Goal: Transaction & Acquisition: Obtain resource

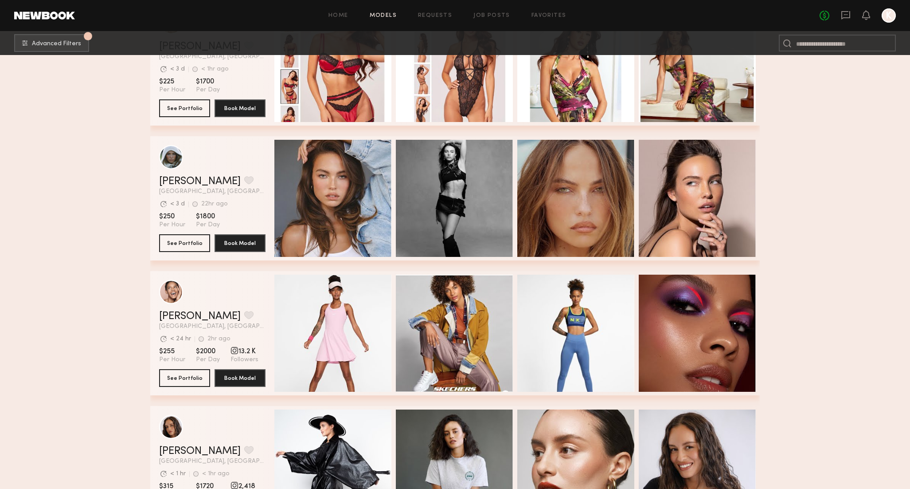
scroll to position [566, 0]
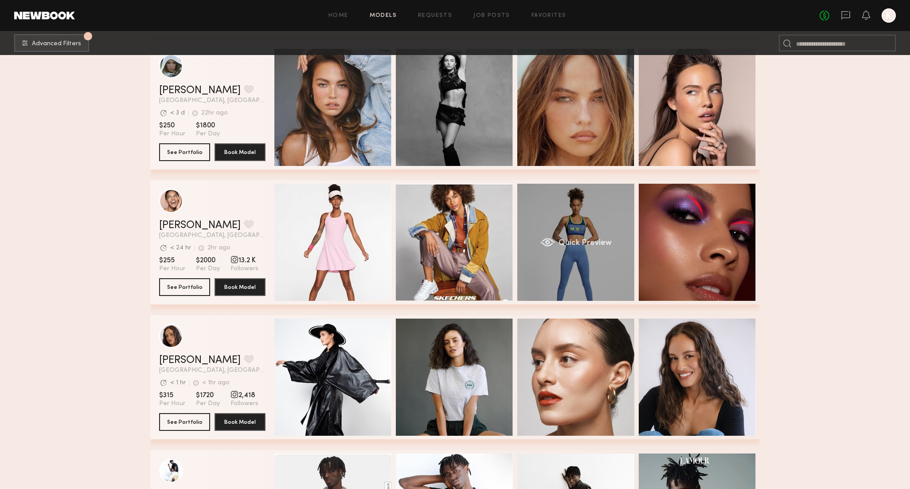
click at [606, 215] on div "Quick Preview" at bounding box center [575, 242] width 117 height 117
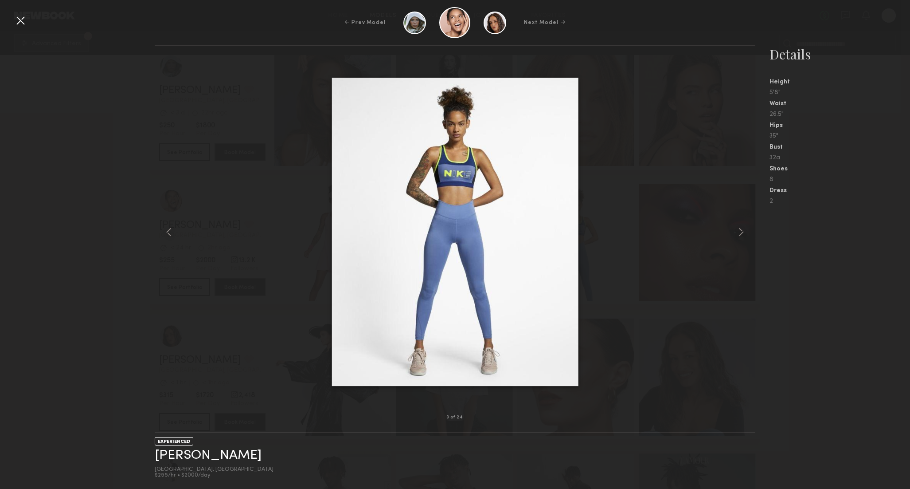
click at [602, 213] on div at bounding box center [455, 231] width 601 height 343
drag, startPoint x: 24, startPoint y: 20, endPoint x: 149, endPoint y: 70, distance: 134.9
click at [24, 20] on div at bounding box center [20, 20] width 14 height 14
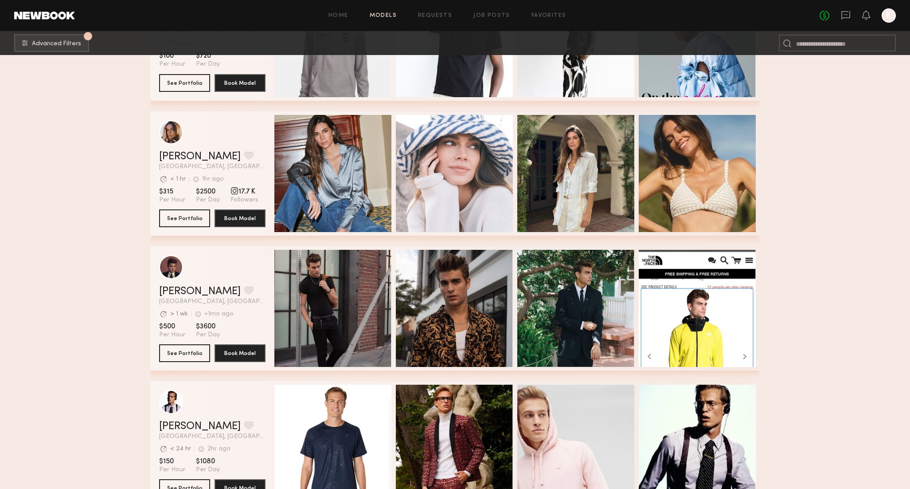
scroll to position [1191, 0]
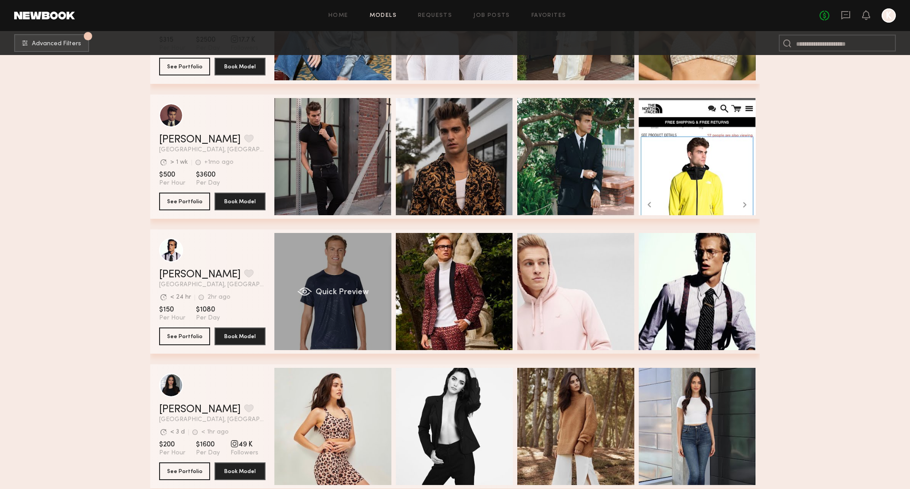
click at [348, 281] on div "Quick Preview" at bounding box center [332, 291] width 117 height 117
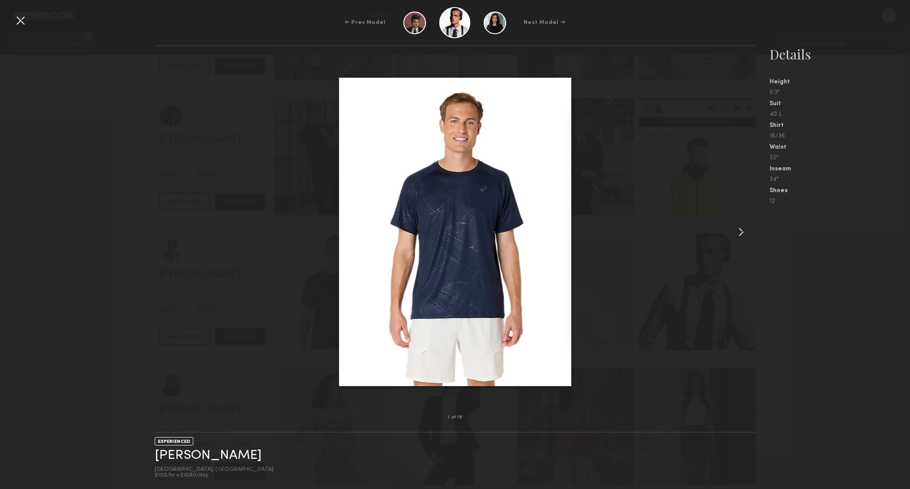
click at [736, 234] on common-icon at bounding box center [741, 232] width 14 height 14
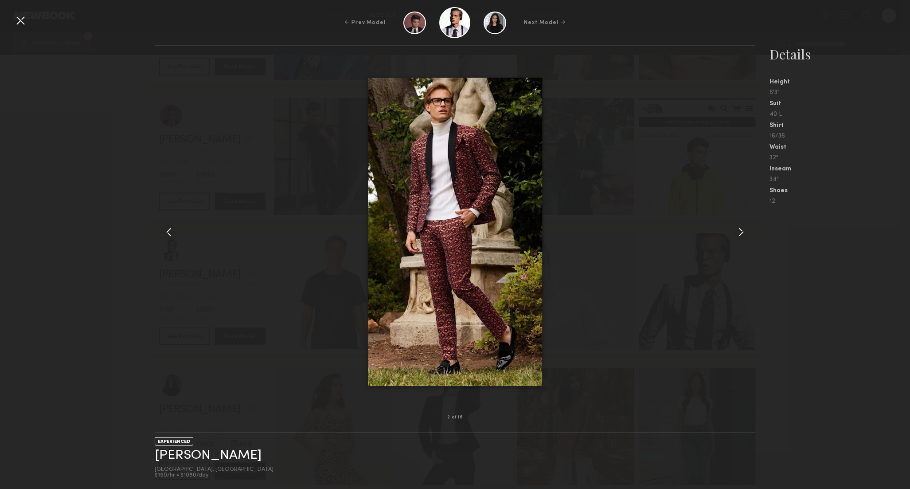
click at [741, 233] on common-icon at bounding box center [741, 232] width 14 height 14
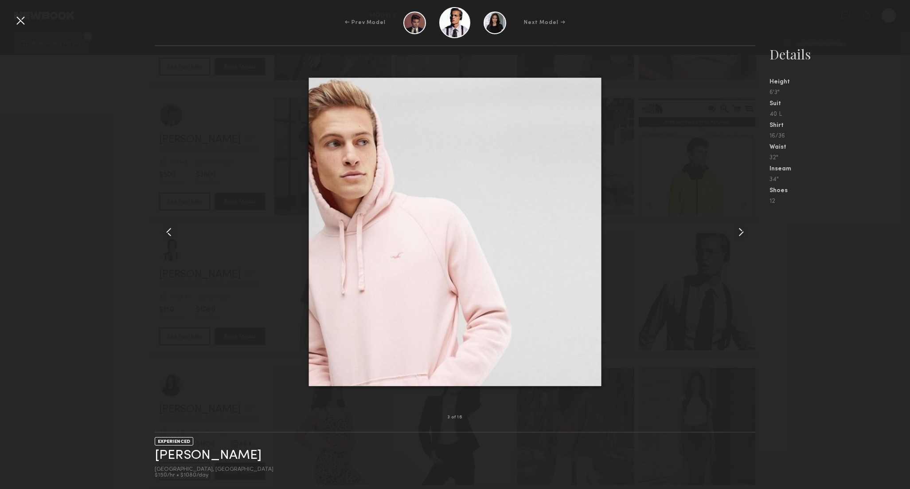
click at [741, 233] on common-icon at bounding box center [741, 232] width 14 height 14
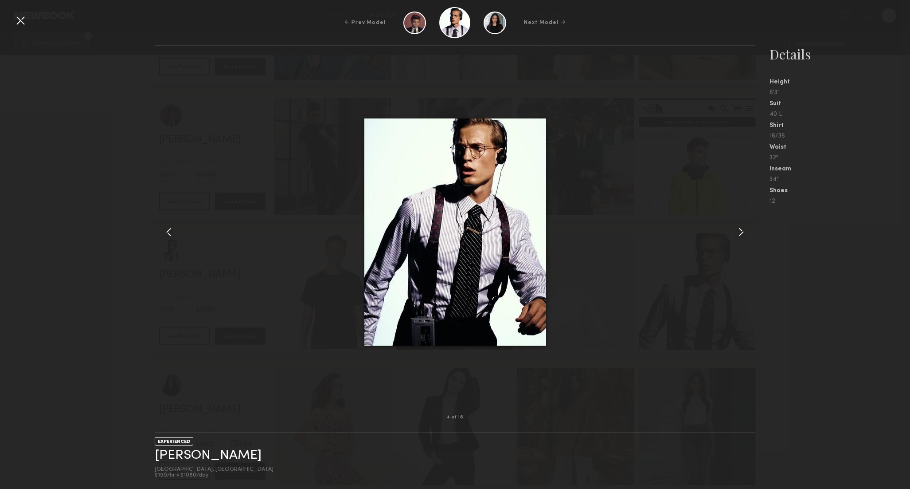
click at [741, 233] on common-icon at bounding box center [741, 232] width 14 height 14
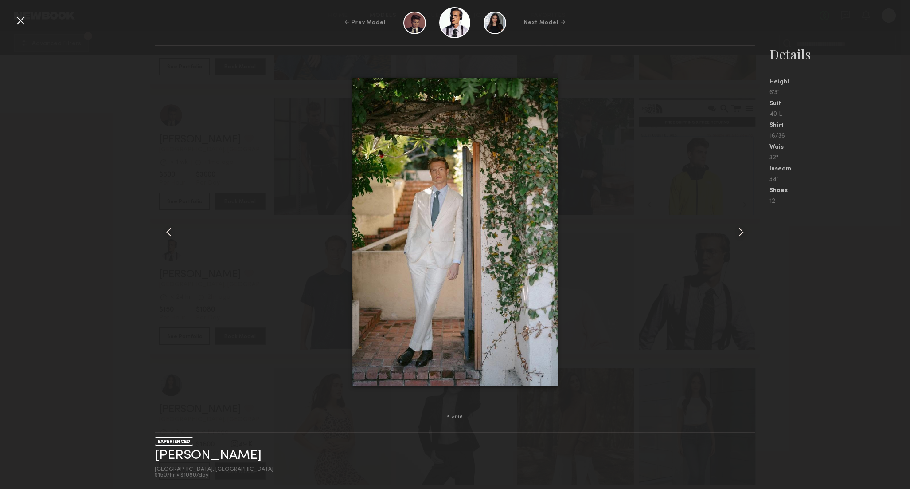
click at [741, 233] on common-icon at bounding box center [741, 232] width 14 height 14
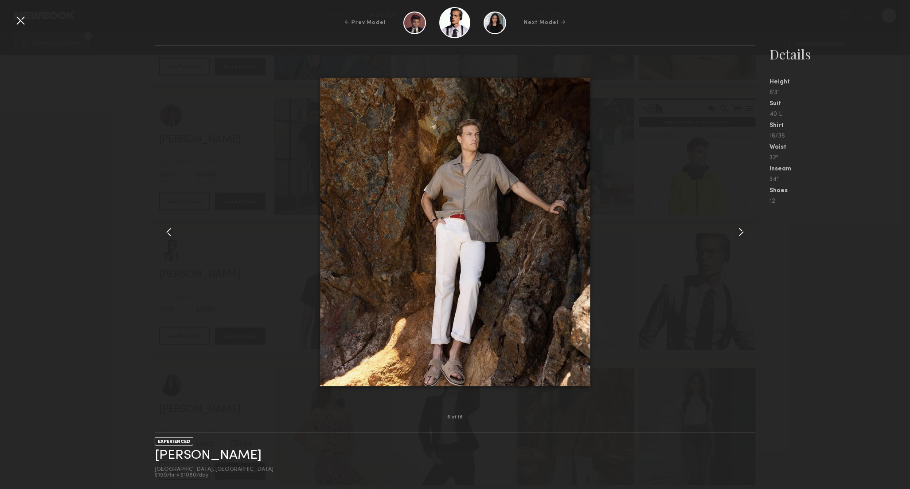
click at [741, 233] on common-icon at bounding box center [741, 232] width 14 height 14
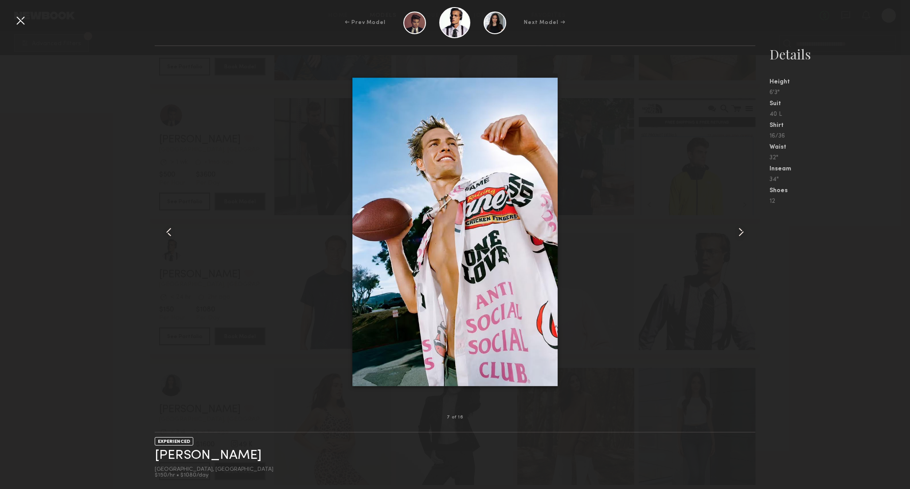
click at [741, 233] on common-icon at bounding box center [741, 232] width 14 height 14
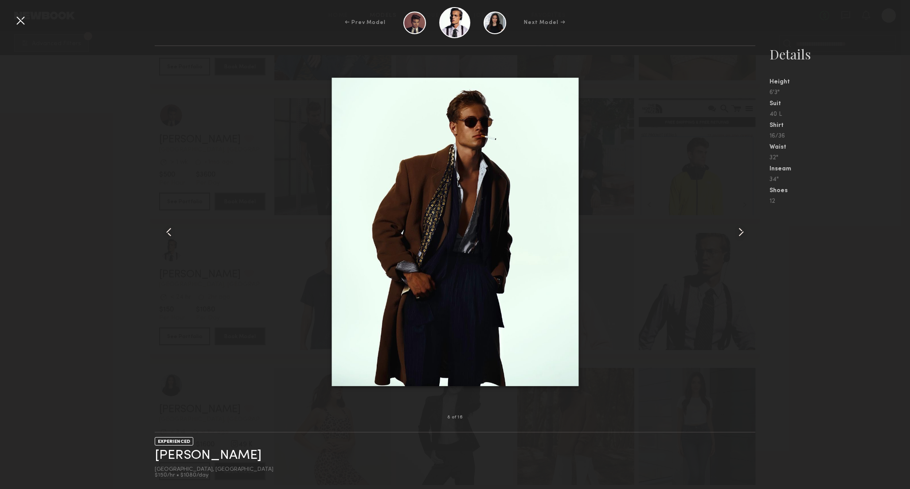
click at [741, 233] on common-icon at bounding box center [741, 232] width 14 height 14
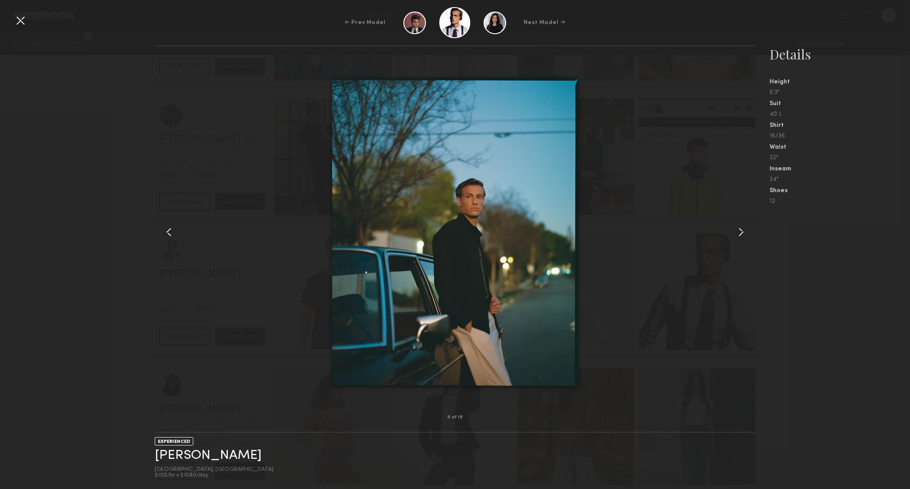
click at [741, 233] on common-icon at bounding box center [741, 232] width 14 height 14
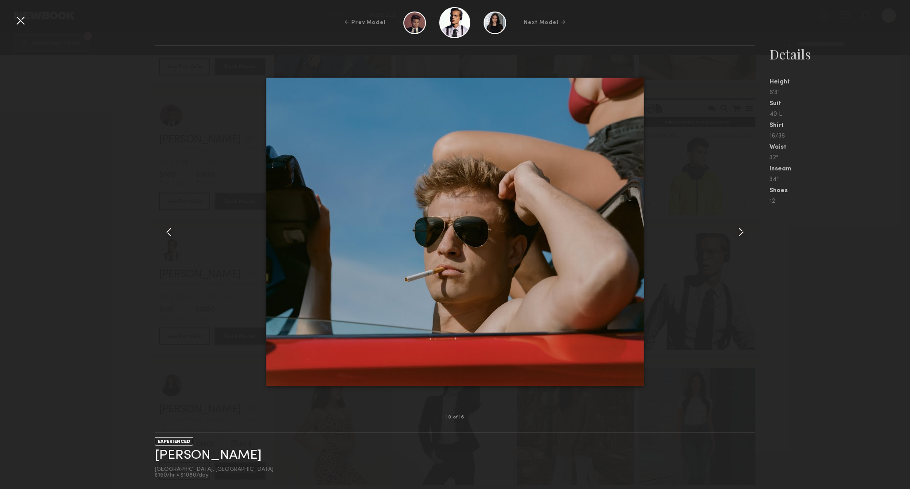
click at [741, 233] on common-icon at bounding box center [741, 232] width 14 height 14
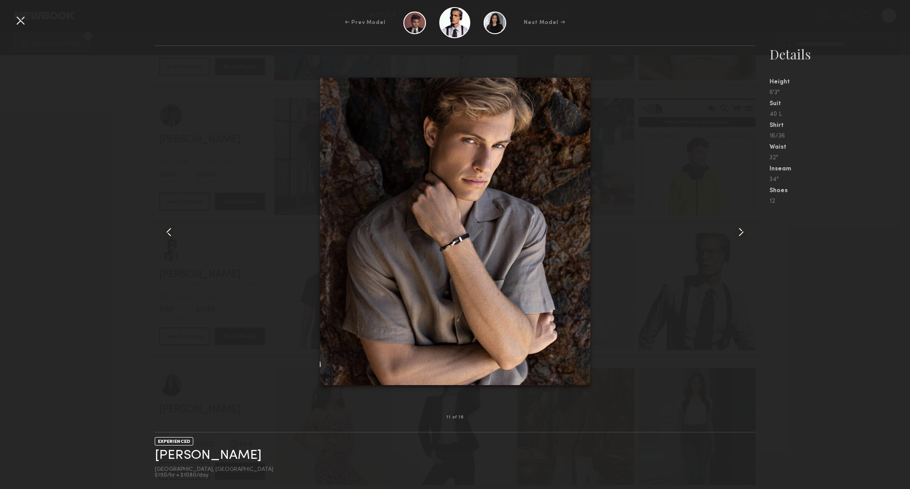
click at [741, 233] on common-icon at bounding box center [741, 232] width 14 height 14
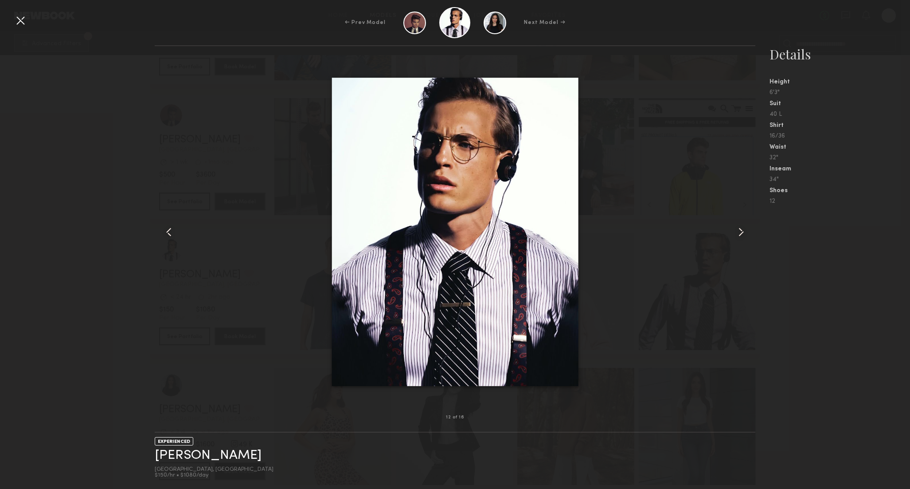
click at [741, 233] on common-icon at bounding box center [741, 232] width 14 height 14
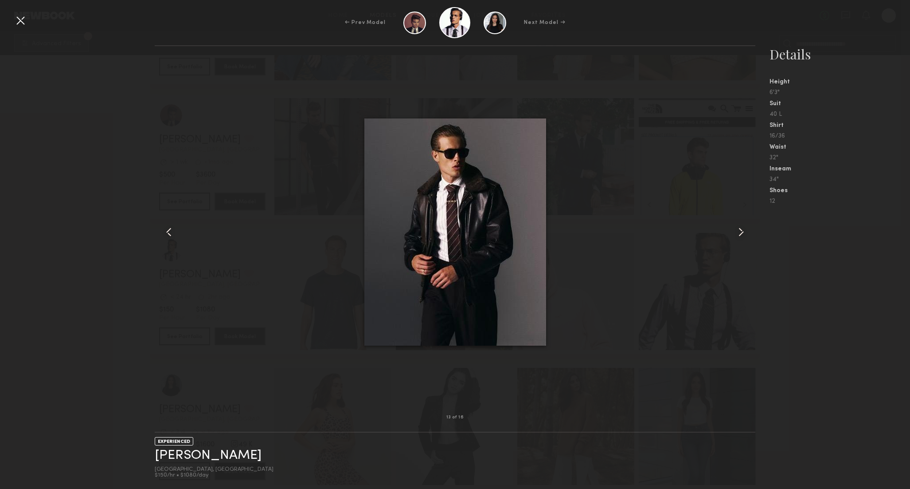
click at [23, 22] on div at bounding box center [20, 20] width 14 height 14
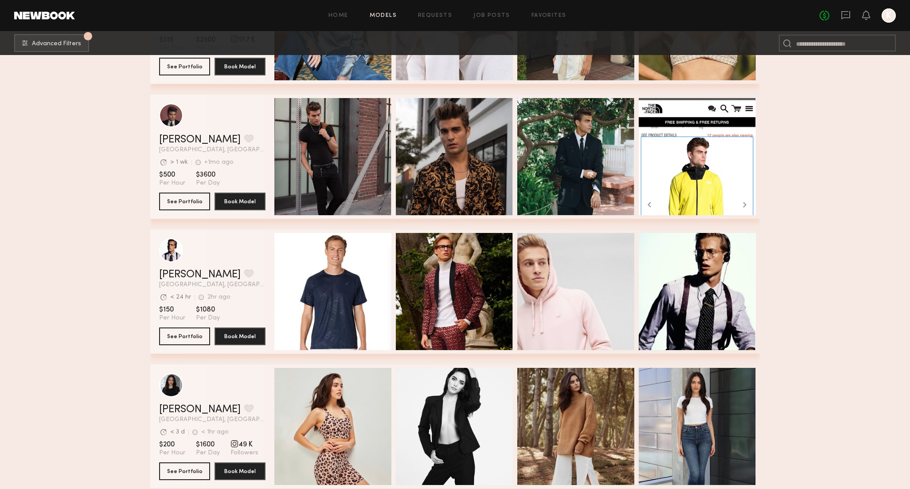
scroll to position [1365, 0]
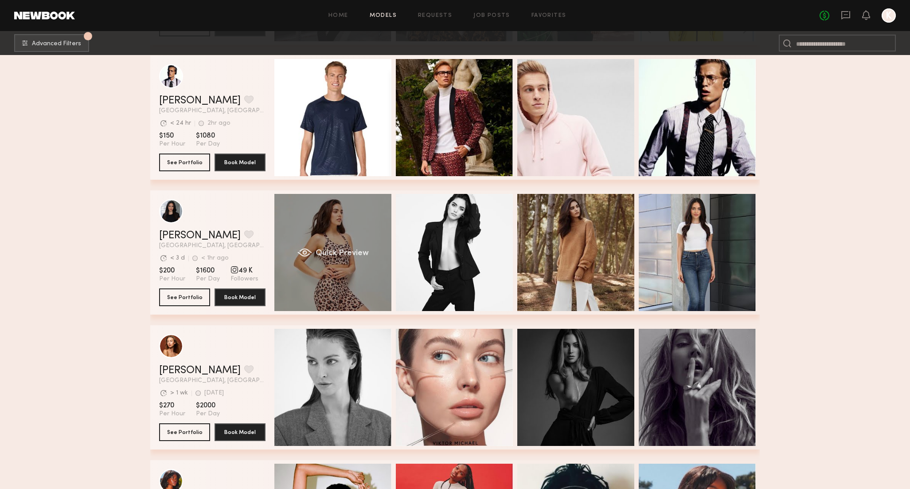
click at [301, 235] on div "Quick Preview" at bounding box center [332, 252] width 117 height 117
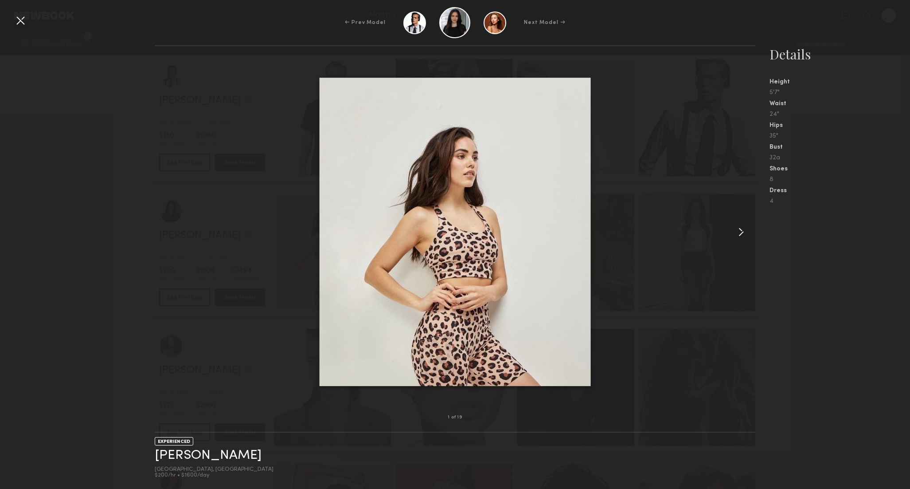
click at [740, 229] on common-icon at bounding box center [741, 232] width 14 height 14
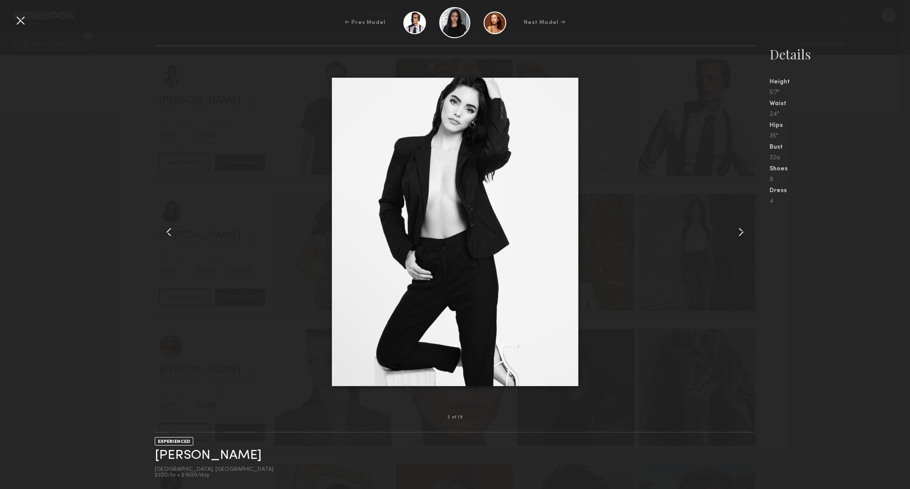
click at [742, 231] on common-icon at bounding box center [741, 232] width 14 height 14
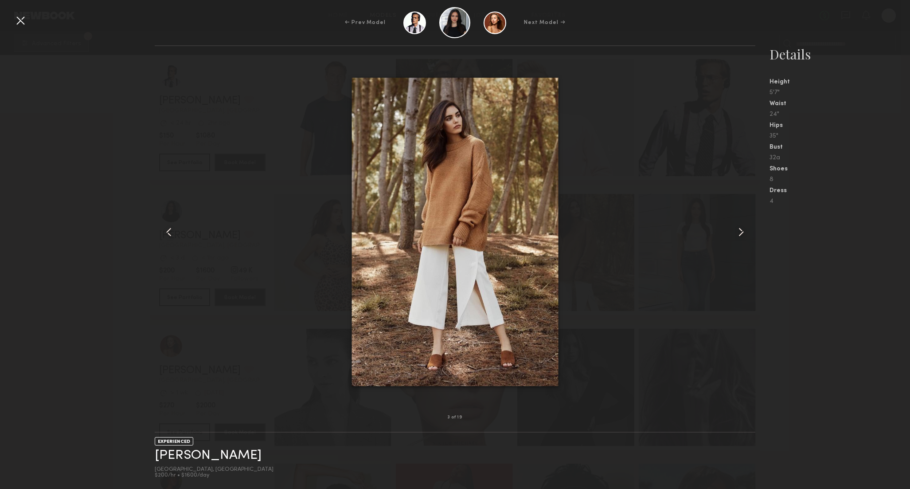
click at [742, 231] on common-icon at bounding box center [741, 232] width 14 height 14
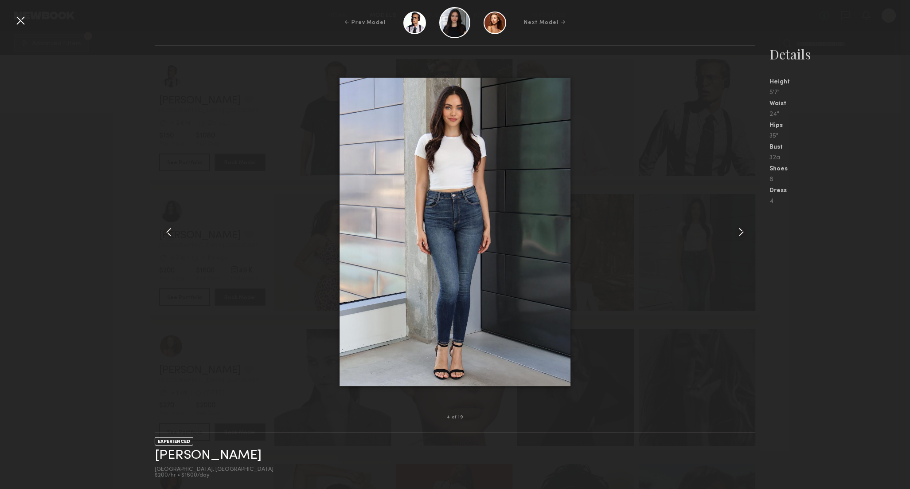
click at [742, 231] on common-icon at bounding box center [741, 232] width 14 height 14
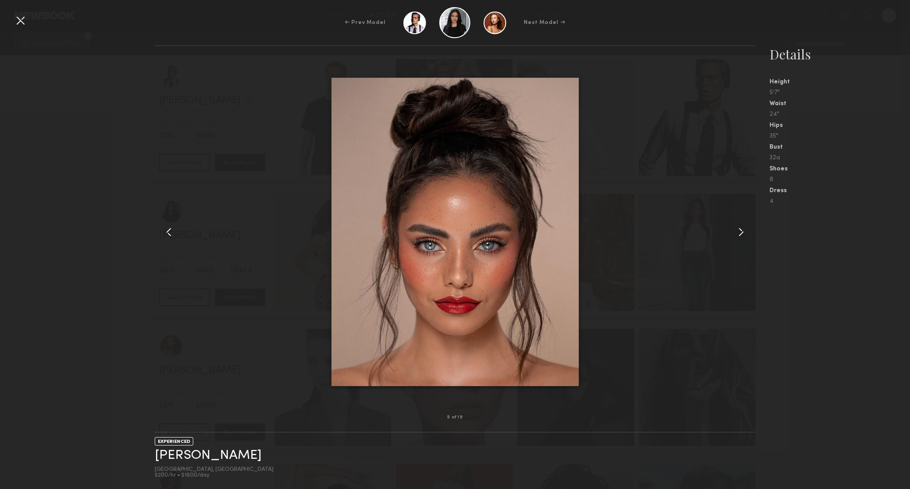
click at [742, 231] on common-icon at bounding box center [741, 232] width 14 height 14
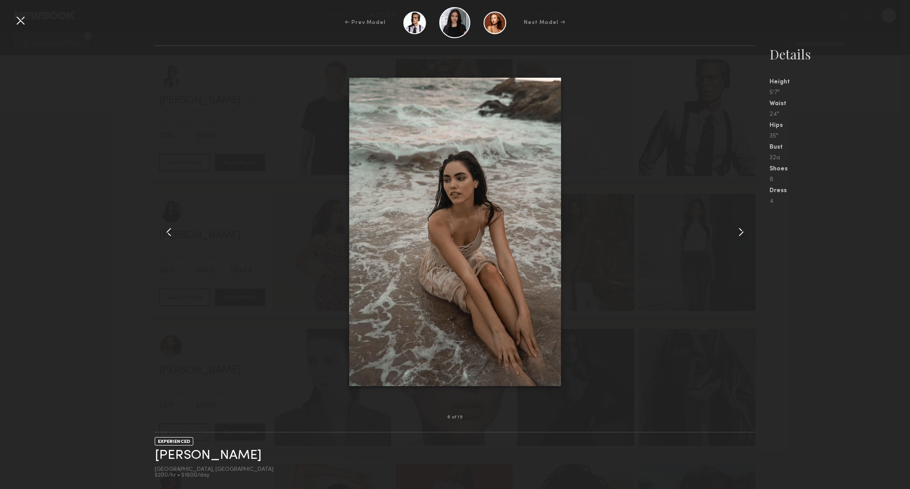
click at [742, 231] on common-icon at bounding box center [741, 232] width 14 height 14
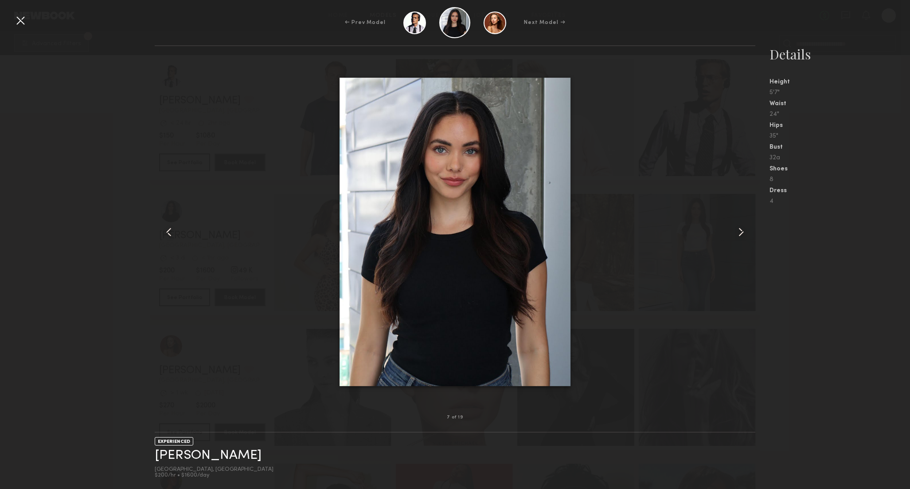
click at [742, 231] on common-icon at bounding box center [741, 232] width 14 height 14
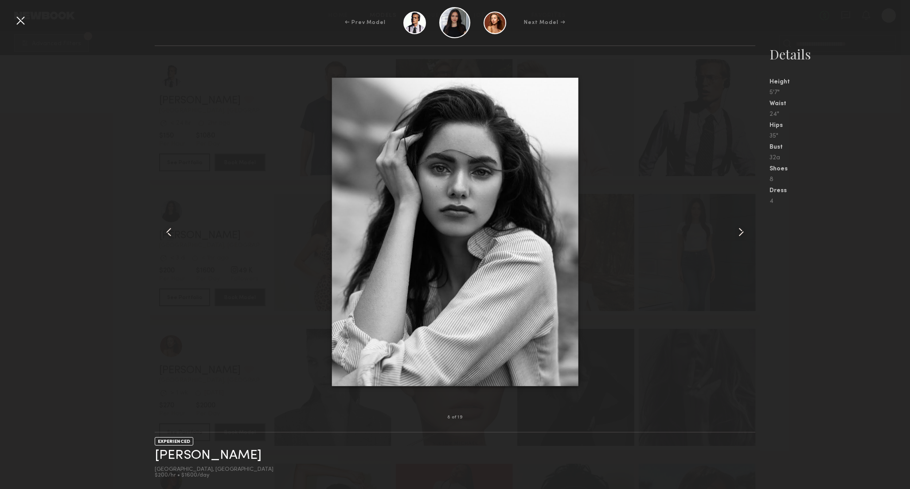
click at [742, 231] on common-icon at bounding box center [741, 232] width 14 height 14
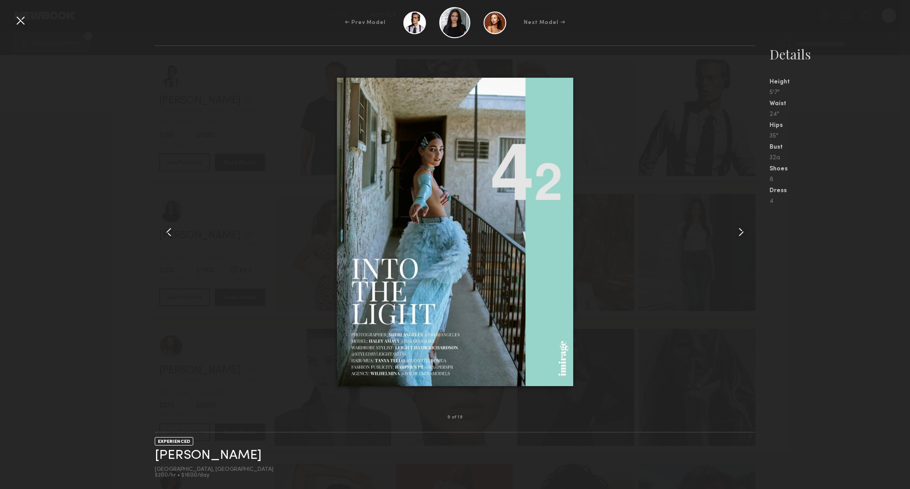
click at [19, 18] on div at bounding box center [20, 20] width 14 height 14
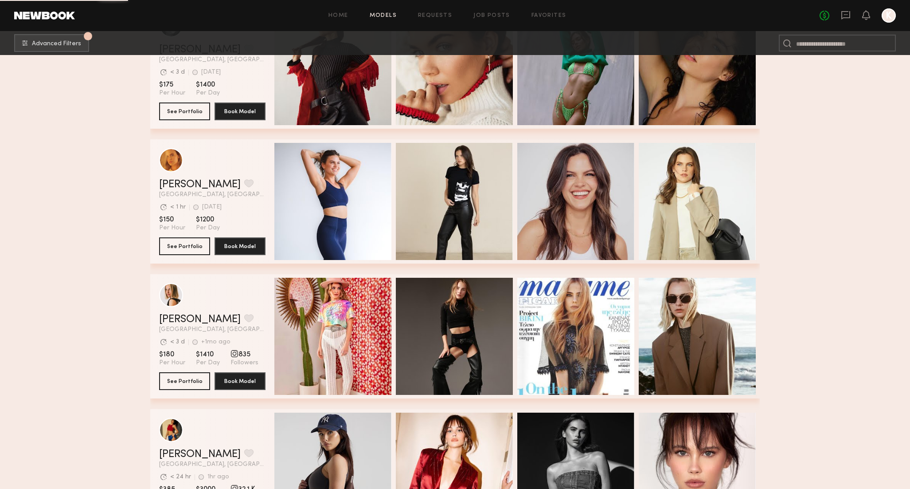
scroll to position [2626, 0]
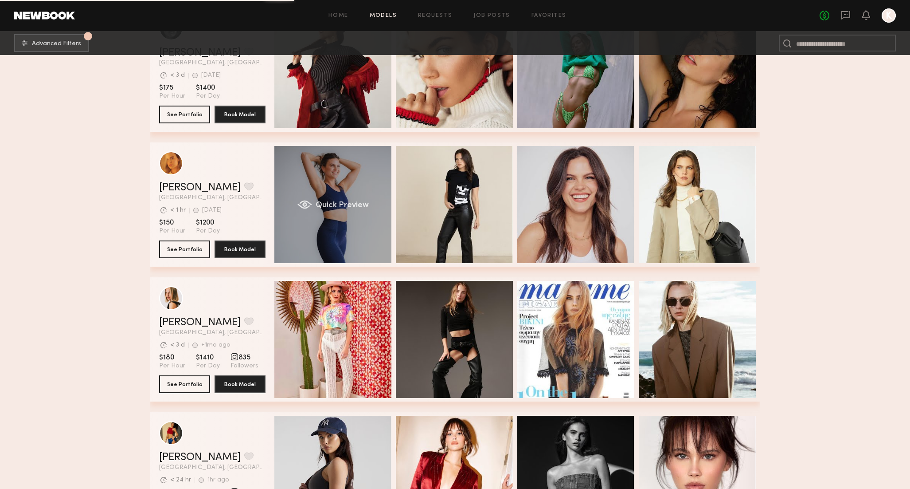
click at [342, 204] on span "Quick Preview" at bounding box center [342, 205] width 53 height 8
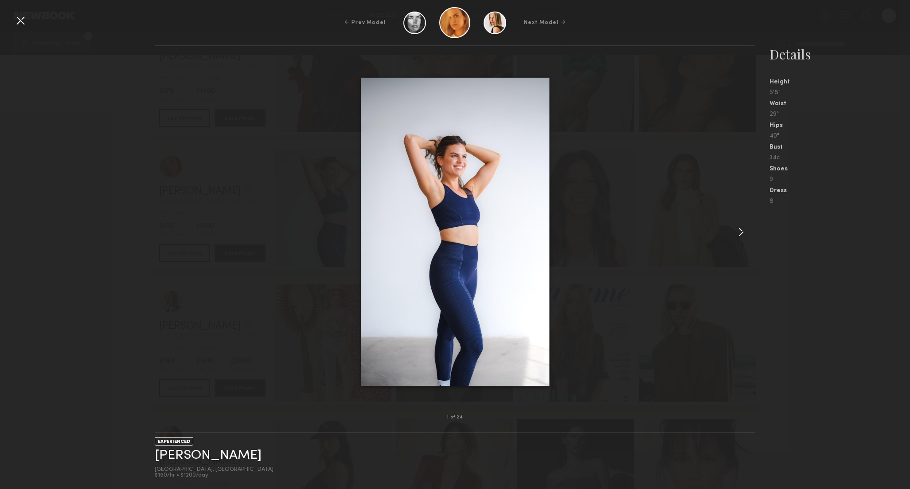
scroll to position [2622, 0]
click at [742, 230] on common-icon at bounding box center [741, 232] width 14 height 14
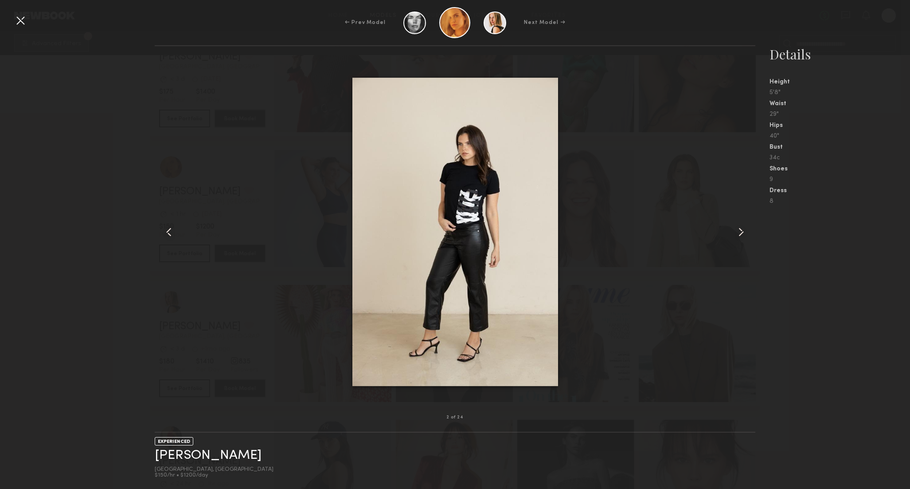
click at [742, 230] on common-icon at bounding box center [741, 232] width 14 height 14
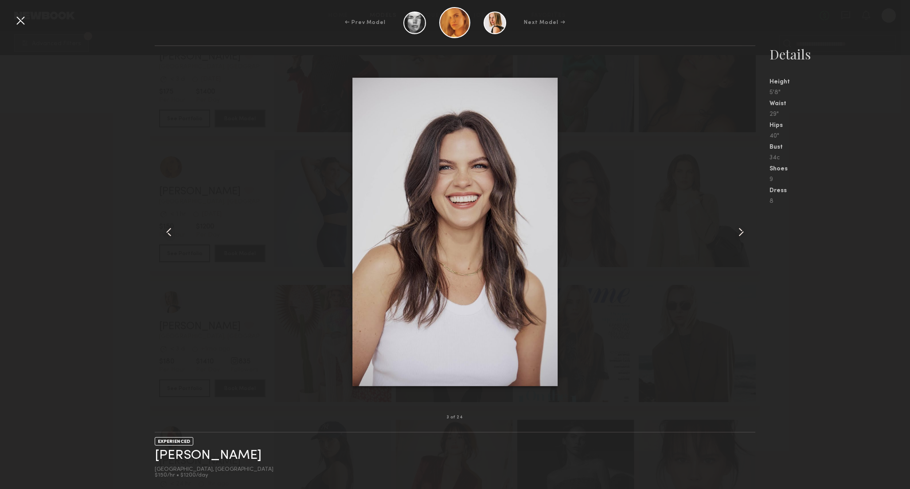
click at [742, 230] on common-icon at bounding box center [741, 232] width 14 height 14
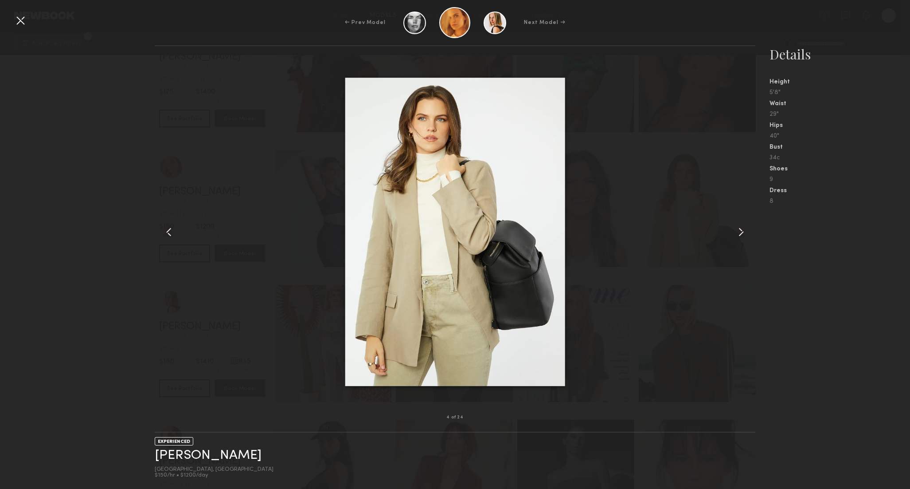
click at [742, 230] on common-icon at bounding box center [741, 232] width 14 height 14
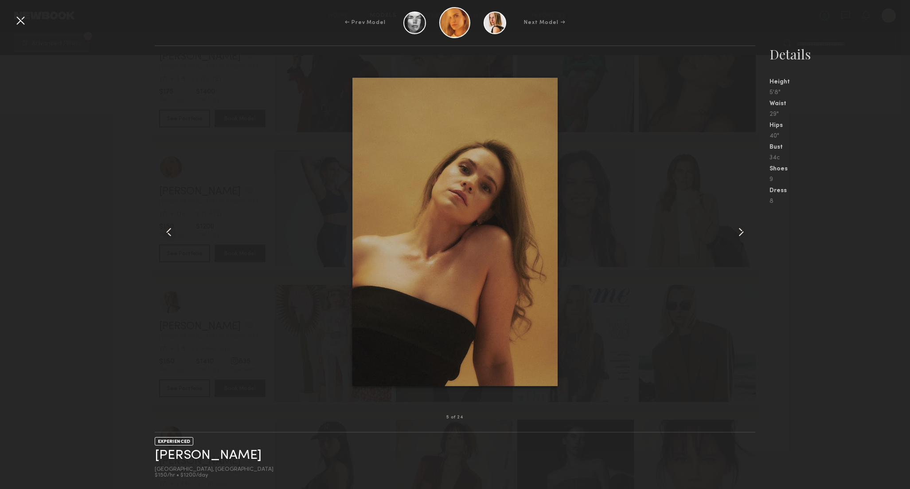
click at [742, 230] on common-icon at bounding box center [741, 232] width 14 height 14
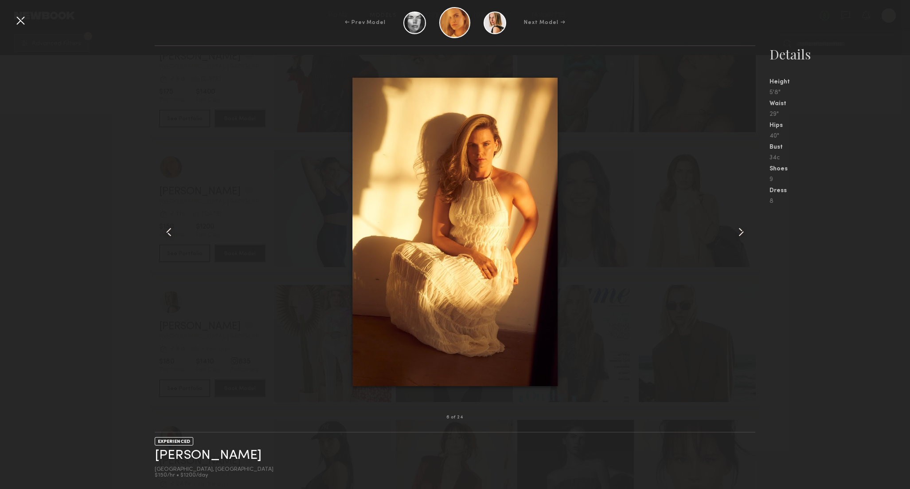
click at [742, 230] on common-icon at bounding box center [741, 232] width 14 height 14
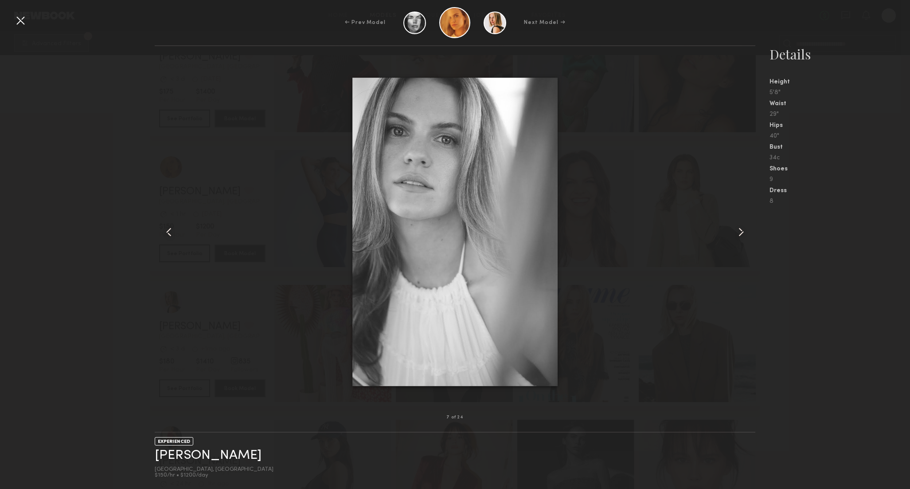
scroll to position [2623, 0]
click at [742, 230] on common-icon at bounding box center [741, 232] width 14 height 14
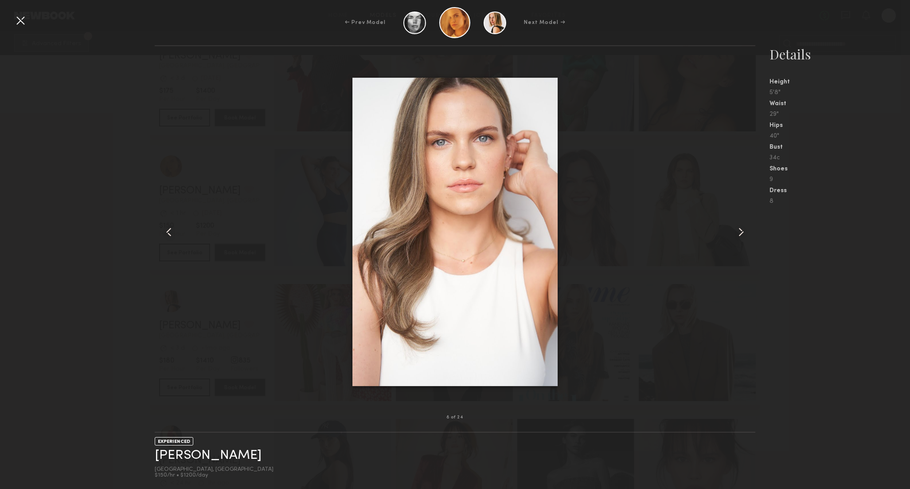
click at [742, 230] on common-icon at bounding box center [741, 232] width 14 height 14
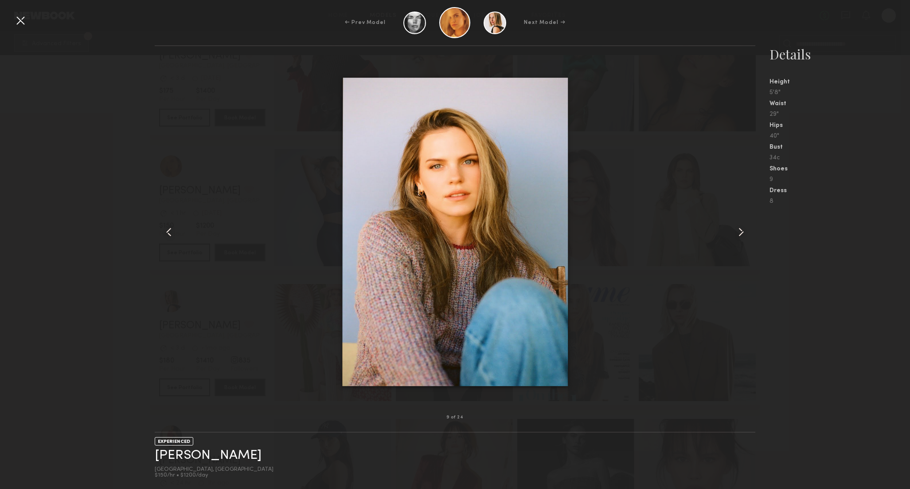
click at [742, 230] on common-icon at bounding box center [741, 232] width 14 height 14
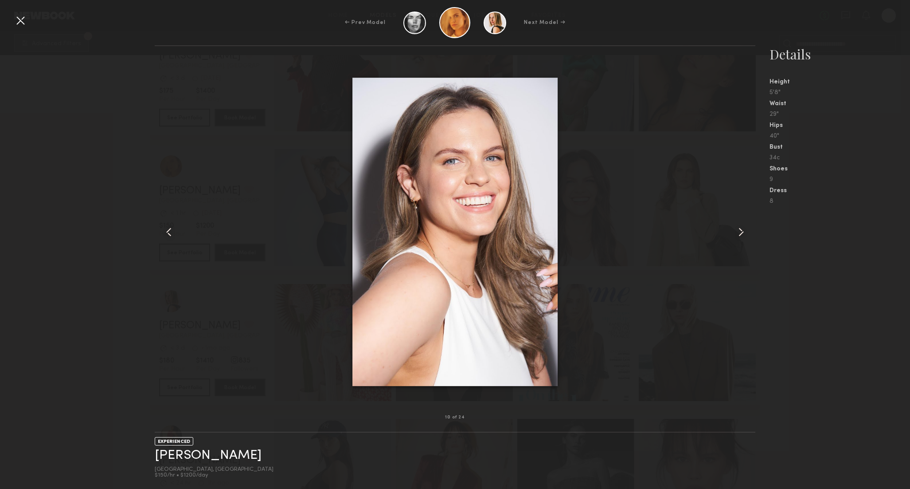
click at [742, 230] on common-icon at bounding box center [741, 232] width 14 height 14
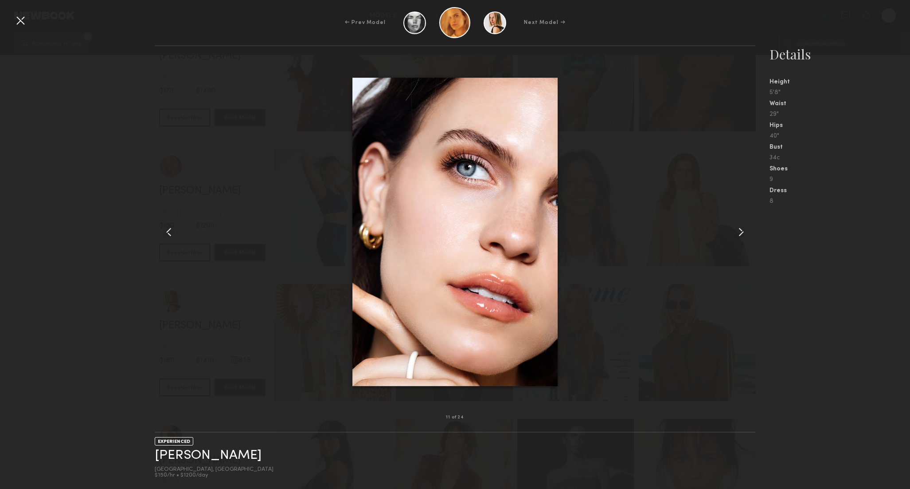
click at [742, 230] on common-icon at bounding box center [741, 232] width 14 height 14
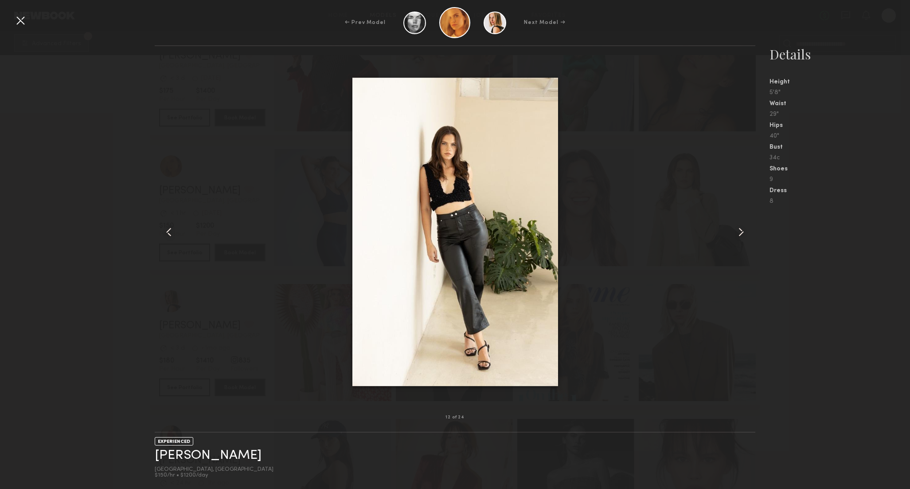
click at [742, 230] on common-icon at bounding box center [741, 232] width 14 height 14
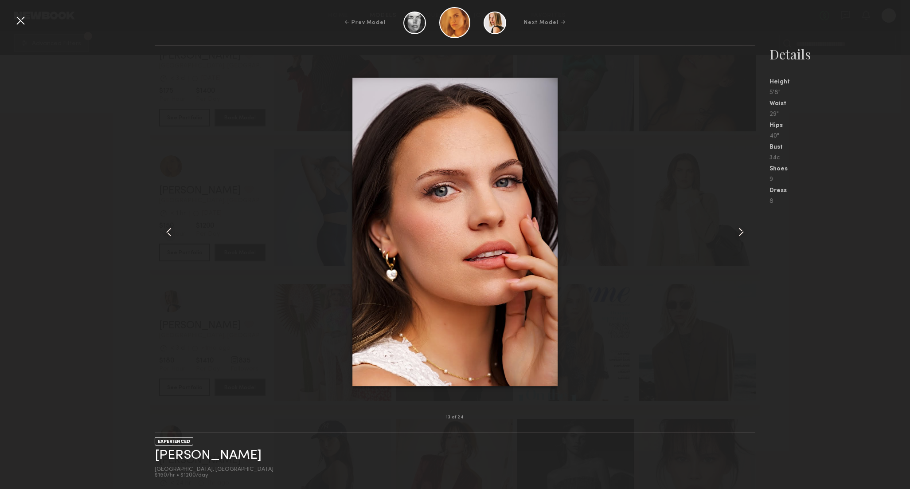
click at [169, 231] on common-icon at bounding box center [169, 232] width 14 height 14
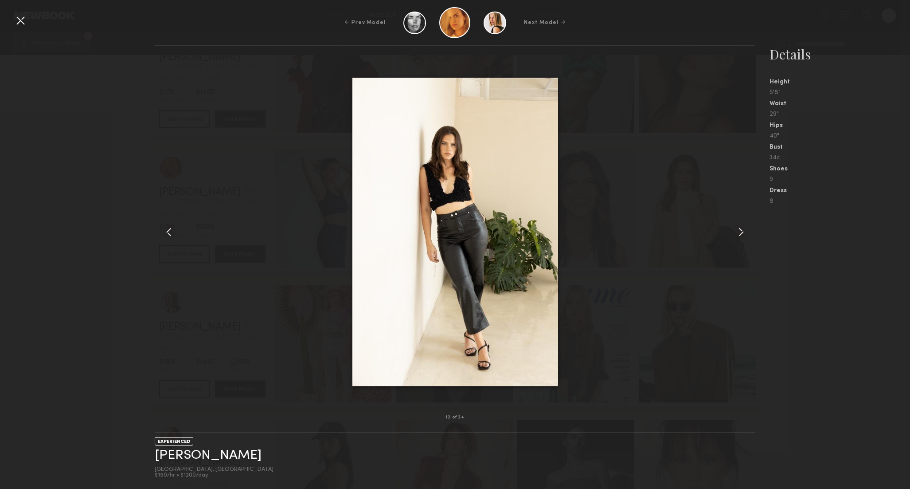
click at [611, 160] on div at bounding box center [455, 231] width 601 height 343
drag, startPoint x: 16, startPoint y: 20, endPoint x: 24, endPoint y: 21, distance: 8.1
click at [17, 20] on div at bounding box center [20, 20] width 14 height 14
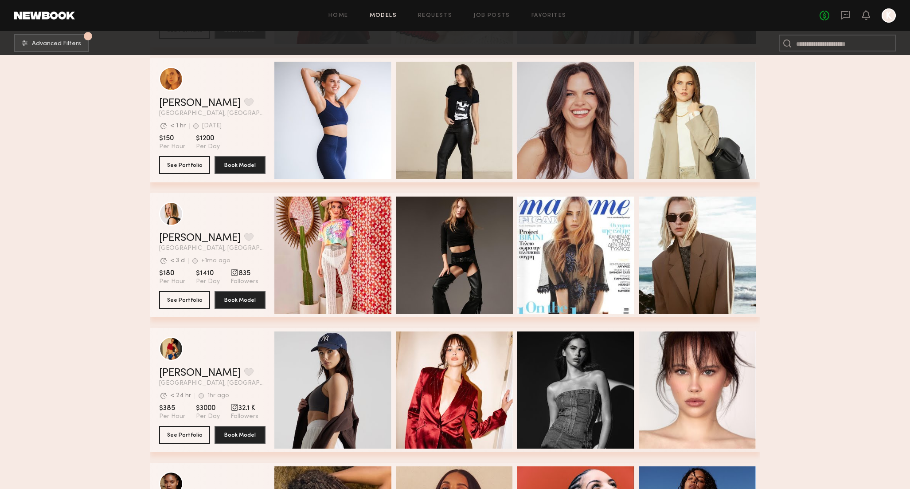
scroll to position [2641, 0]
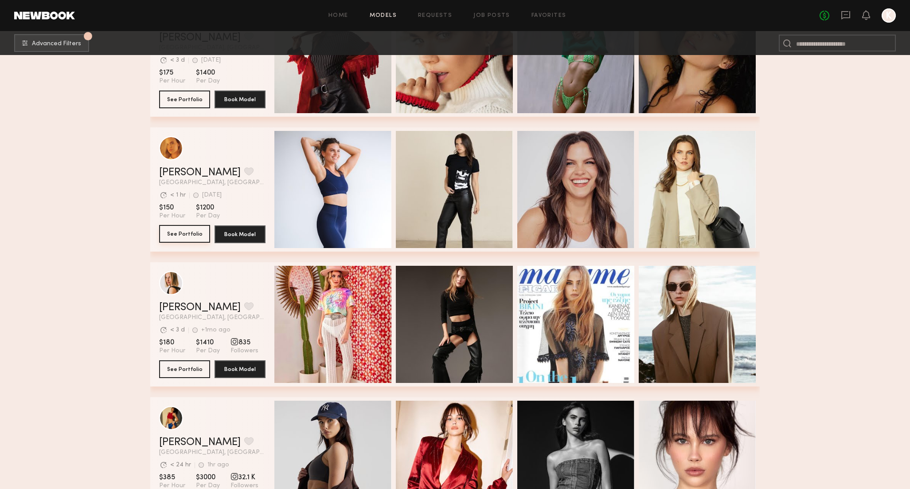
click at [203, 230] on button "See Portfolio" at bounding box center [184, 234] width 51 height 18
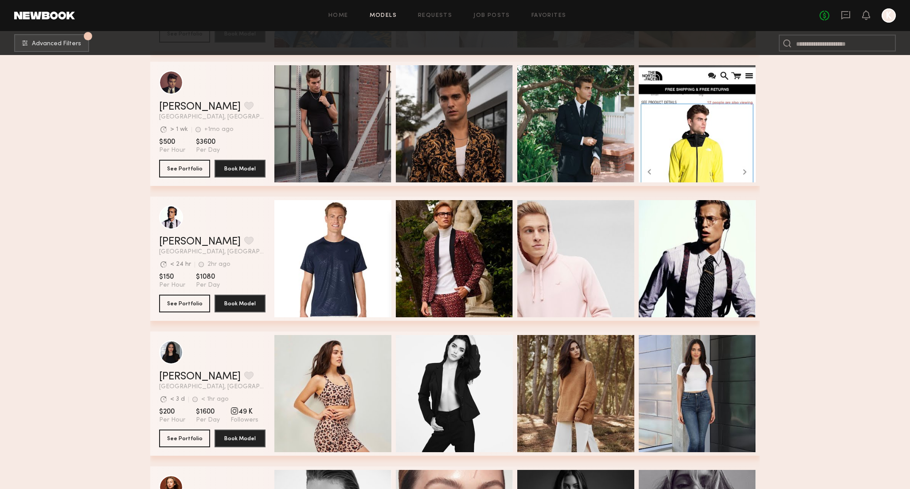
scroll to position [1263, 0]
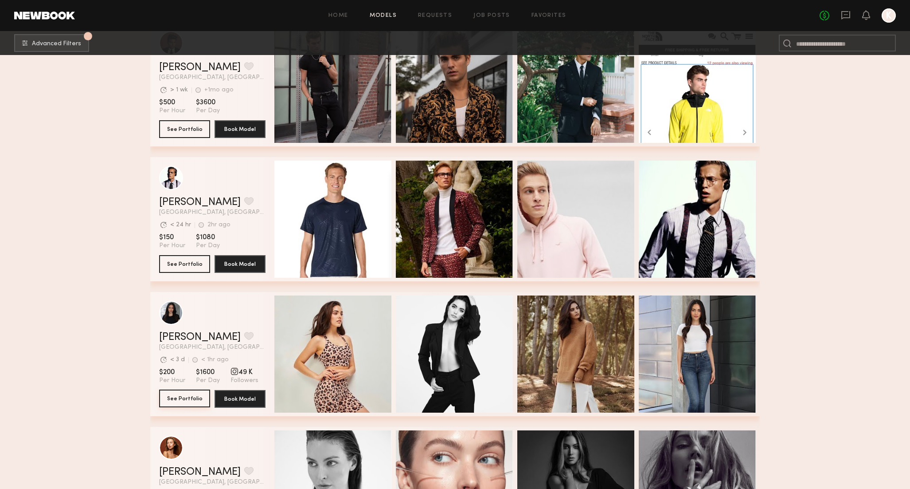
click at [179, 399] on button "See Portfolio" at bounding box center [184, 398] width 51 height 18
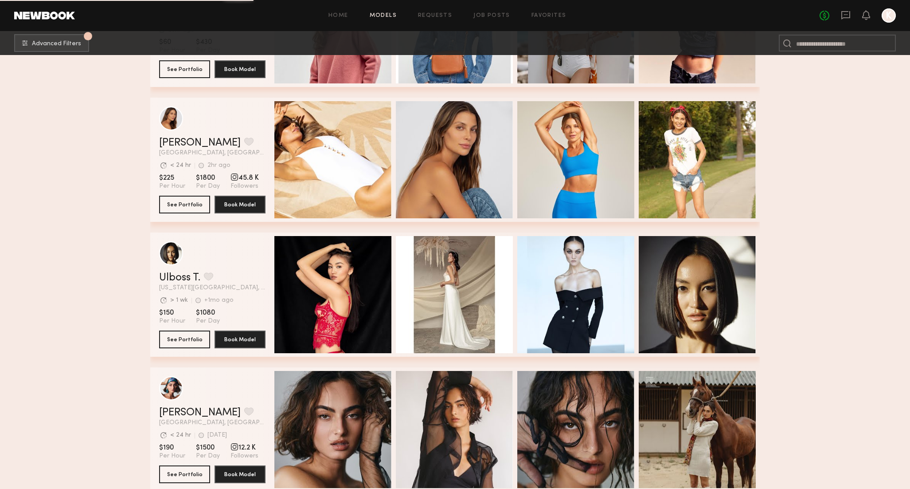
scroll to position [4277, 0]
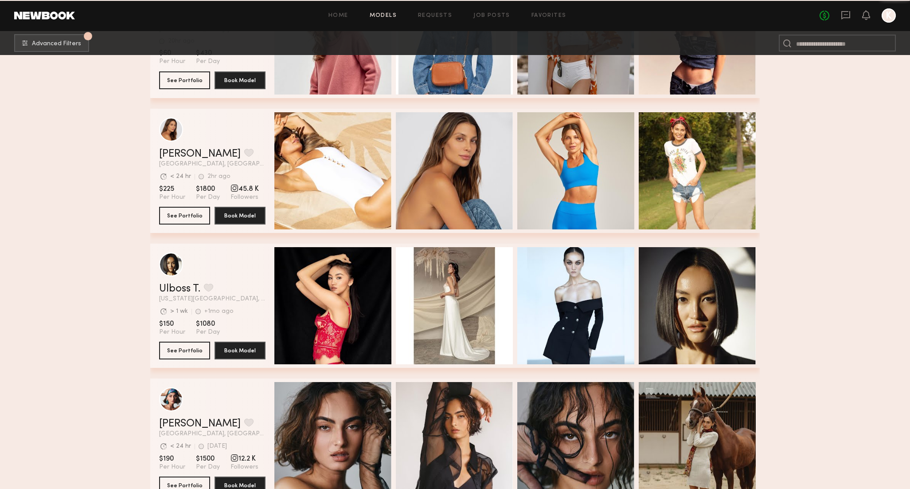
click at [548, 199] on div "Quick Preview" at bounding box center [575, 170] width 117 height 117
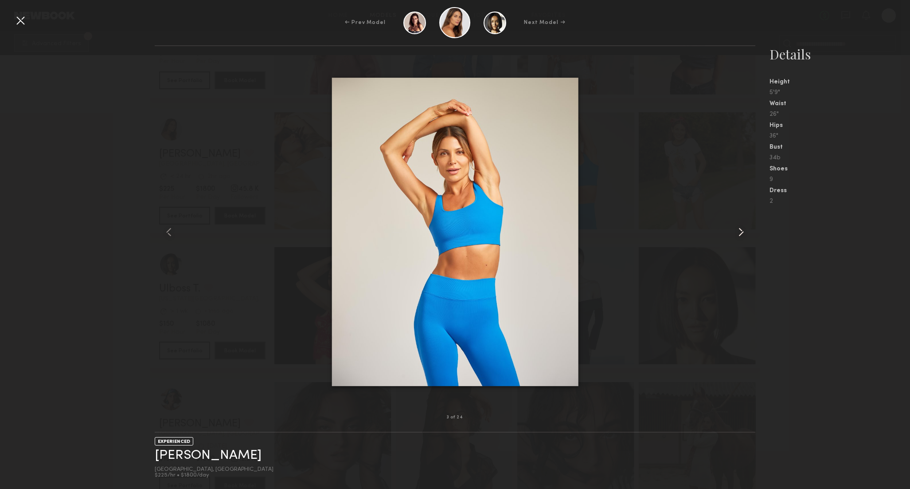
click at [745, 233] on common-icon at bounding box center [741, 232] width 14 height 14
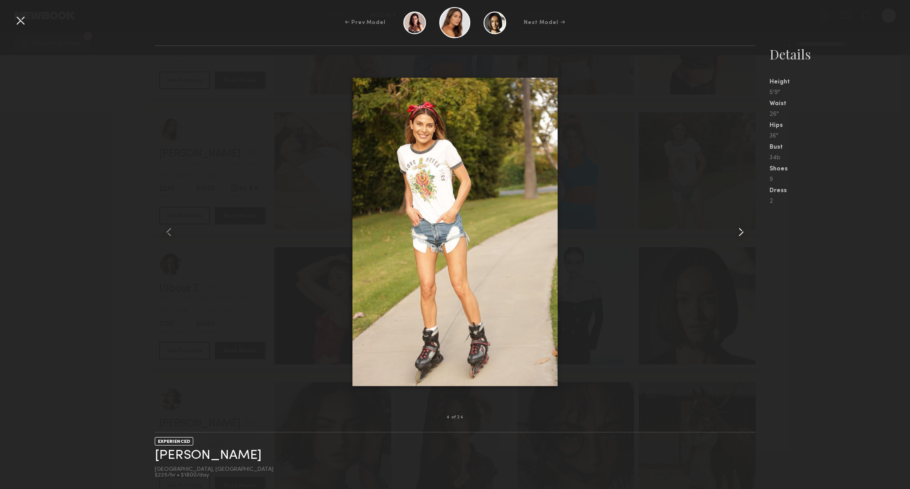
click at [743, 231] on common-icon at bounding box center [741, 232] width 14 height 14
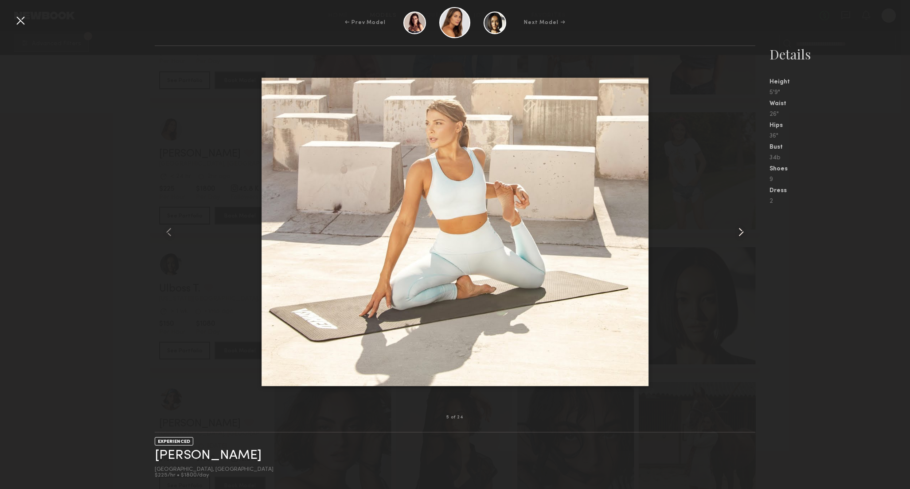
click at [743, 231] on common-icon at bounding box center [741, 232] width 14 height 14
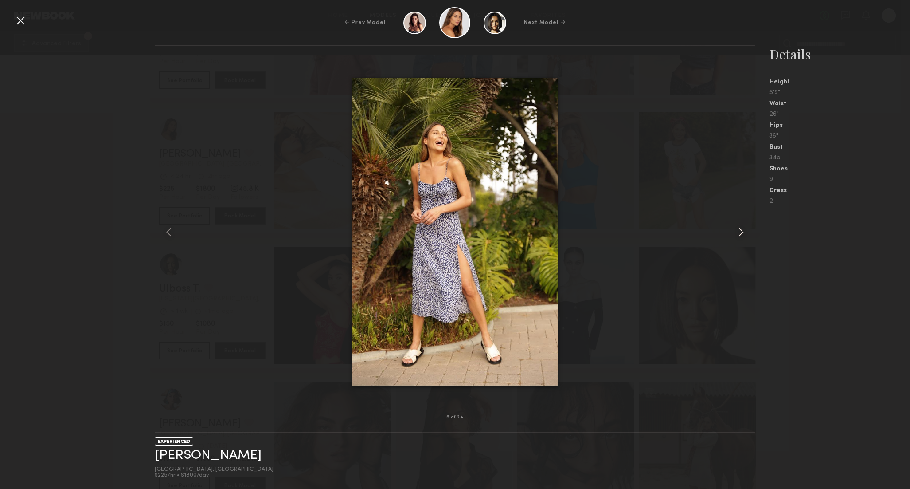
click at [743, 231] on common-icon at bounding box center [741, 232] width 14 height 14
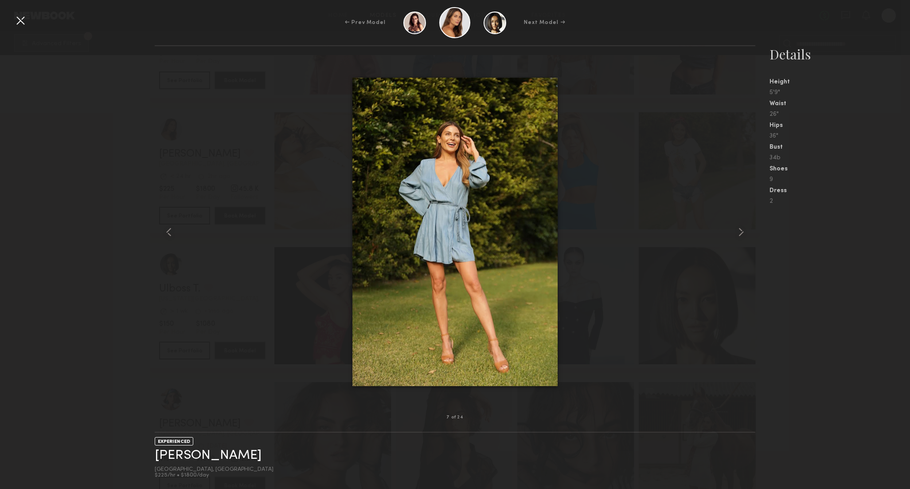
click at [20, 21] on div at bounding box center [20, 20] width 14 height 14
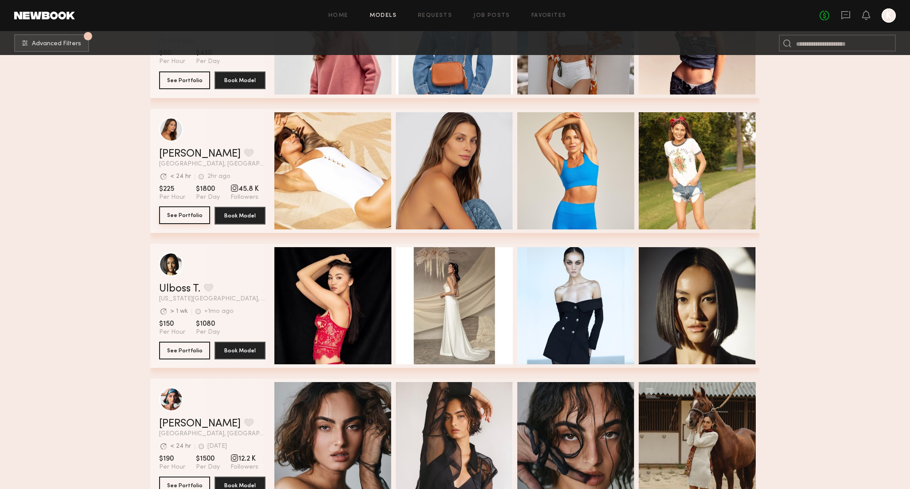
click at [184, 216] on button "See Portfolio" at bounding box center [184, 215] width 51 height 18
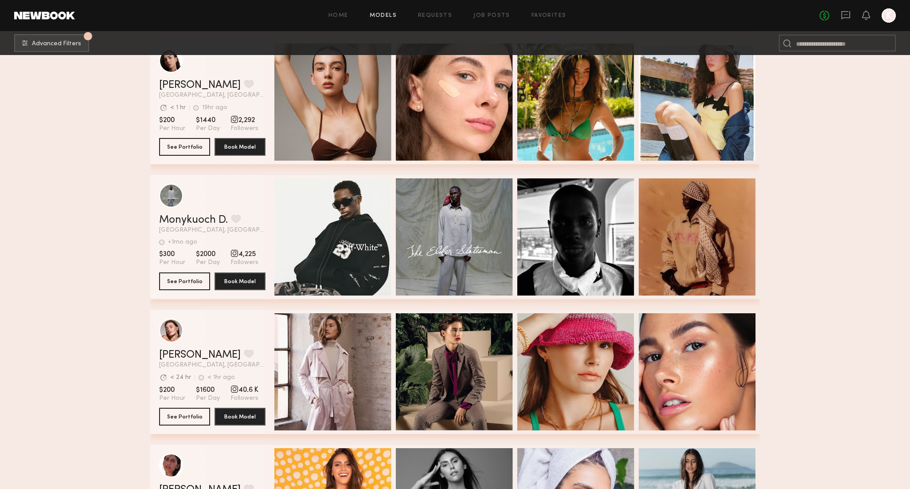
scroll to position [6159, 0]
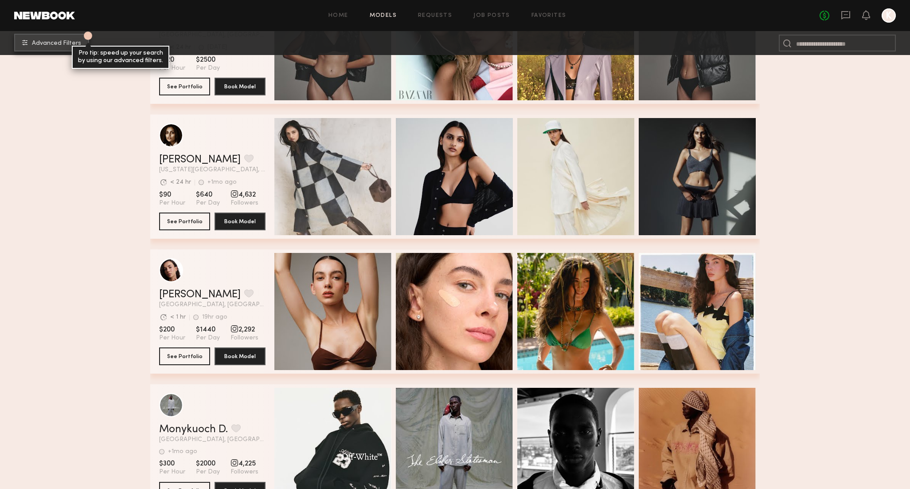
click at [54, 49] on button "1 Advanced Filters Pro tip: speed up your search by using our advanced filters." at bounding box center [51, 43] width 75 height 18
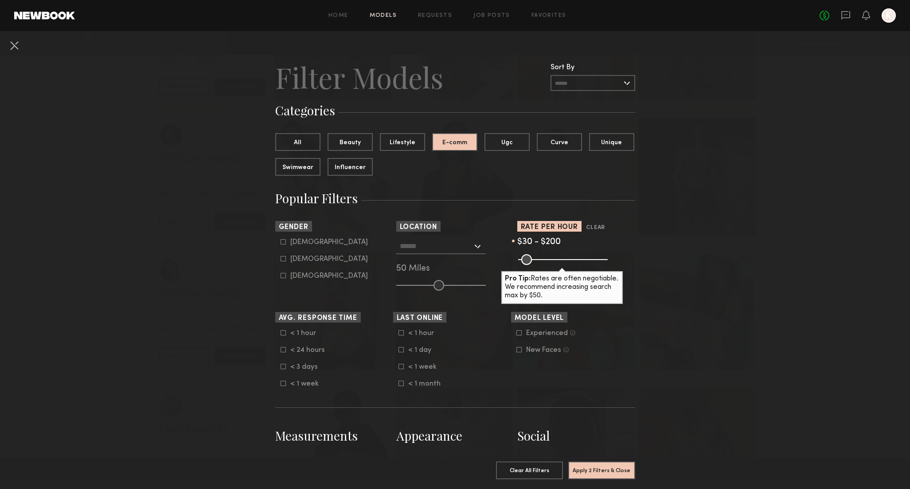
drag, startPoint x: 604, startPoint y: 259, endPoint x: 552, endPoint y: 258, distance: 52.4
type input "***"
click at [552, 258] on input "range" at bounding box center [563, 259] width 90 height 11
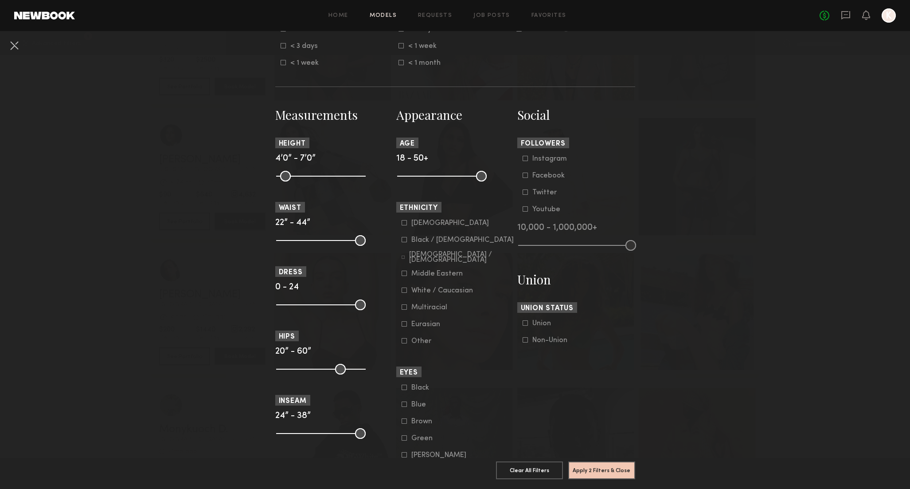
scroll to position [321, 0]
drag, startPoint x: 400, startPoint y: 177, endPoint x: 421, endPoint y: 176, distance: 21.7
type input "**"
click at [421, 176] on input "range" at bounding box center [442, 175] width 90 height 11
drag, startPoint x: 482, startPoint y: 176, endPoint x: 456, endPoint y: 176, distance: 25.7
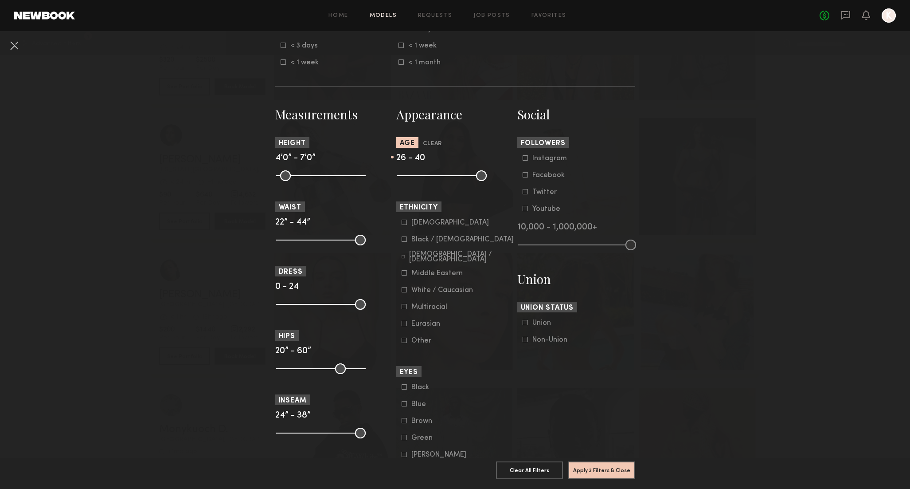
type input "**"
click at [456, 176] on input "range" at bounding box center [442, 175] width 90 height 11
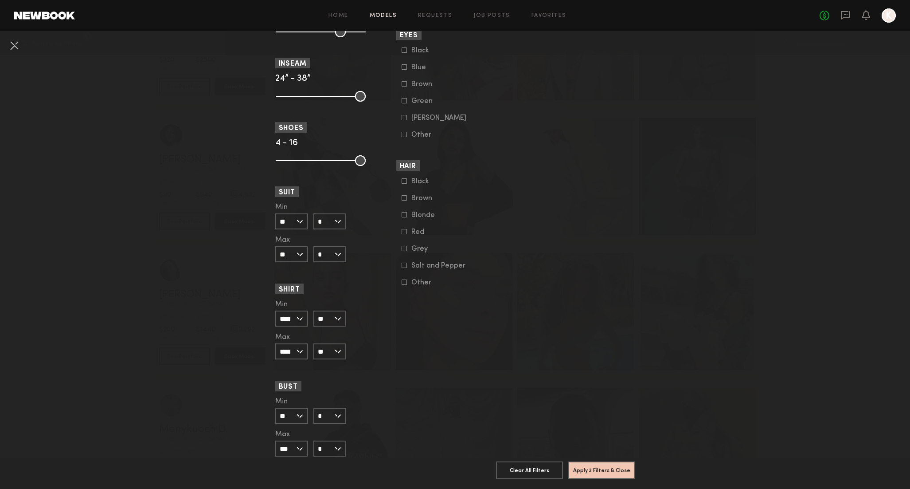
scroll to position [685, 0]
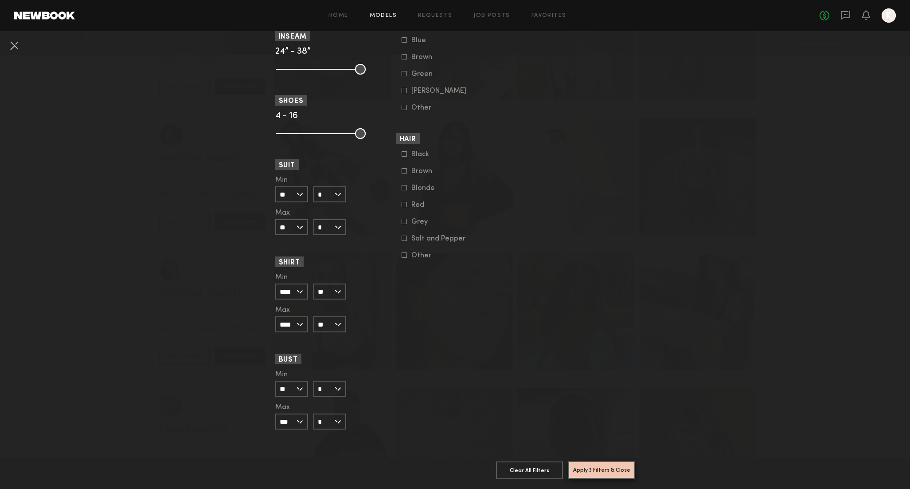
click at [609, 473] on button "Apply 3 Filters & Close" at bounding box center [601, 470] width 67 height 18
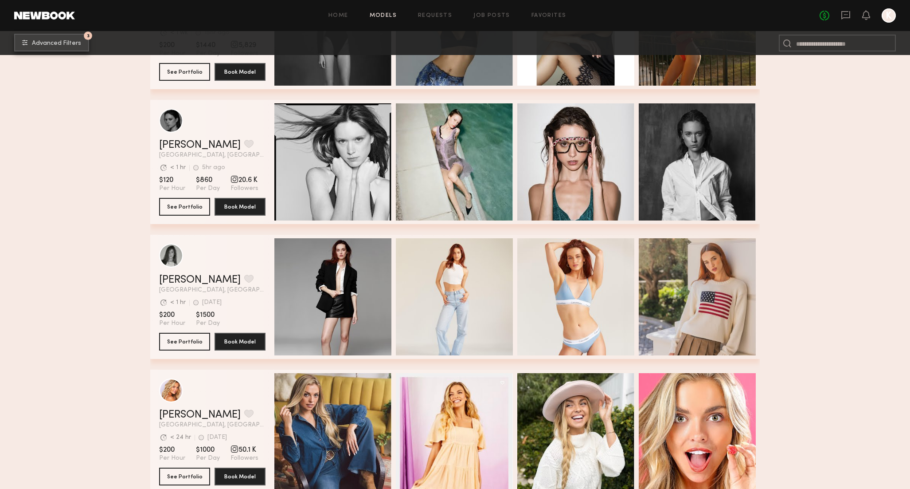
scroll to position [9854, 0]
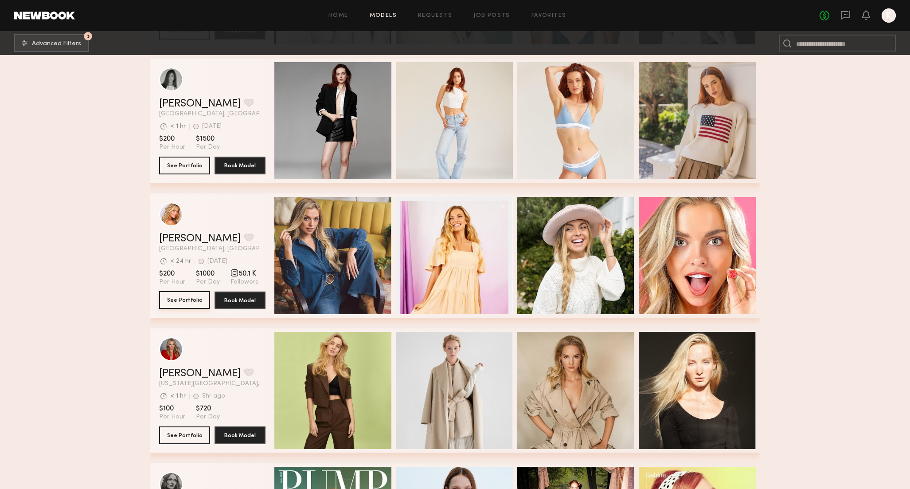
click at [182, 302] on button "See Portfolio" at bounding box center [184, 300] width 51 height 18
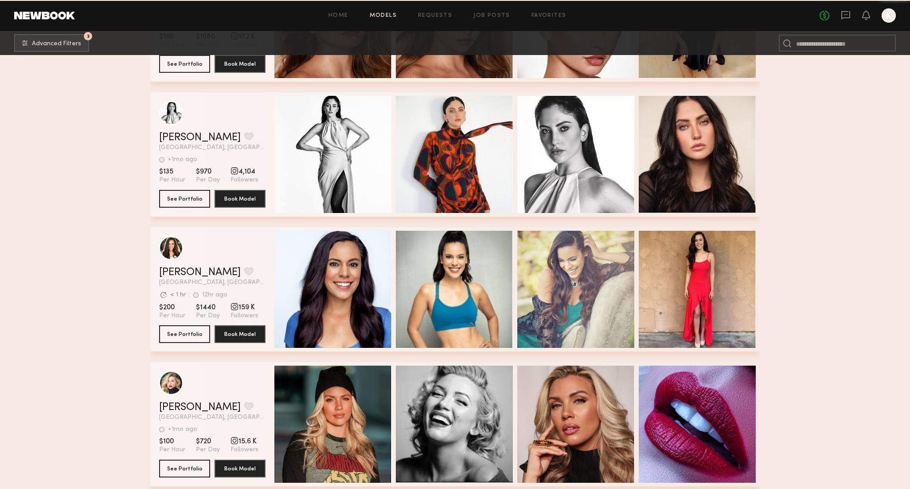
scroll to position [16047, 0]
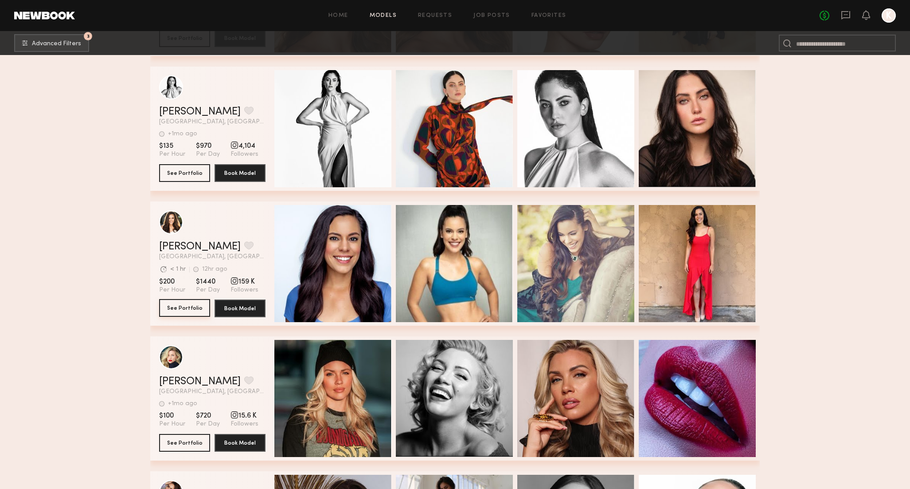
click at [179, 306] on button "See Portfolio" at bounding box center [184, 308] width 51 height 18
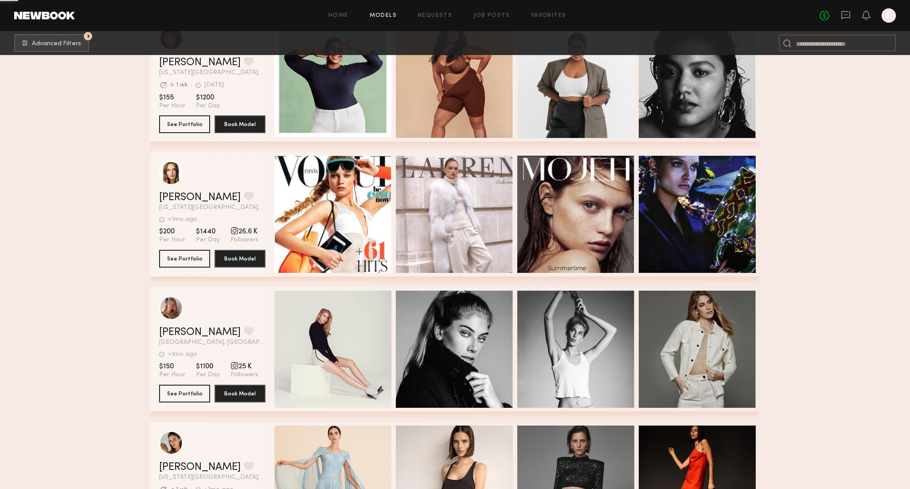
scroll to position [30475, 0]
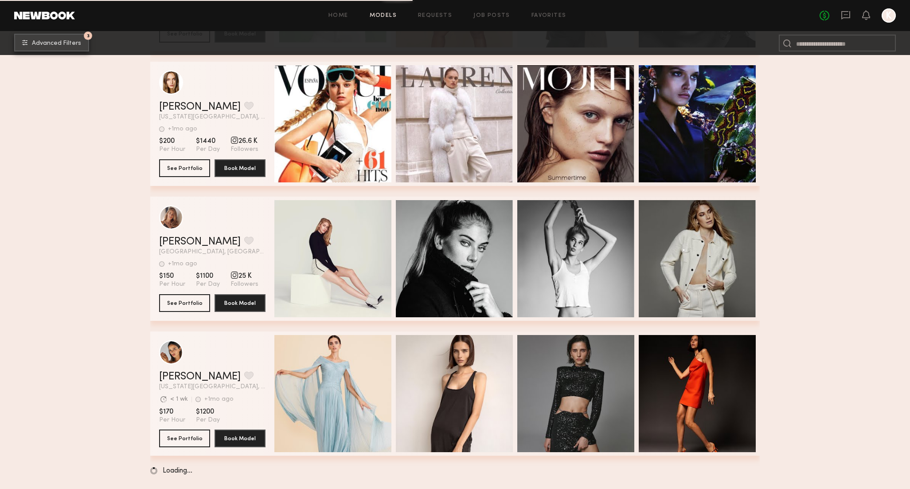
click at [38, 44] on span "Advanced Filters" at bounding box center [56, 43] width 49 height 6
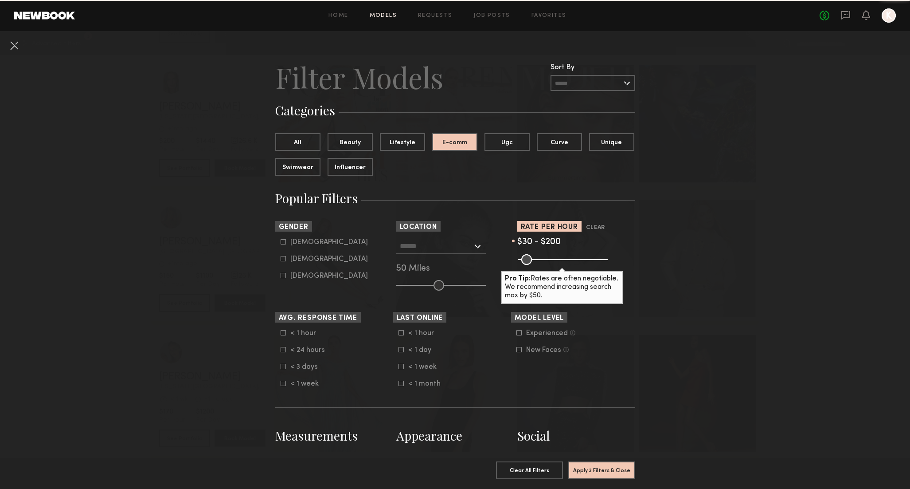
click at [285, 243] on icon at bounding box center [283, 241] width 5 height 5
type input "*"
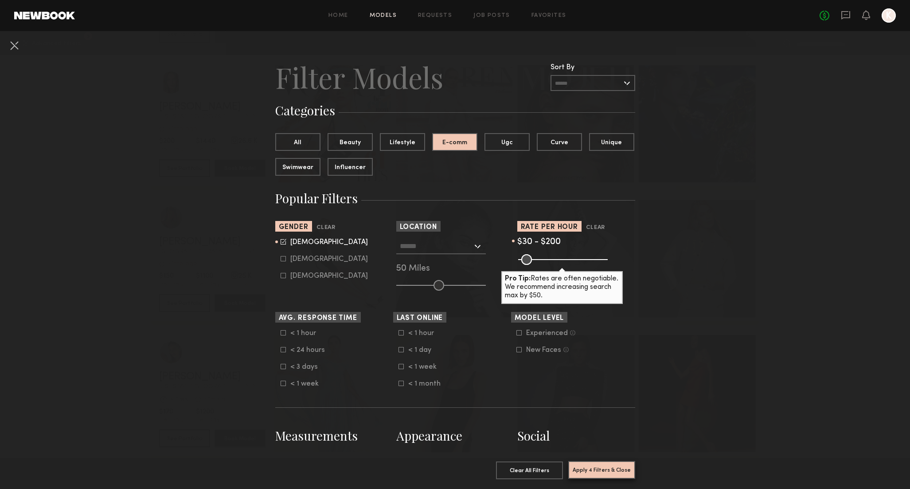
click at [590, 473] on button "Apply 4 Filters & Close" at bounding box center [601, 470] width 67 height 18
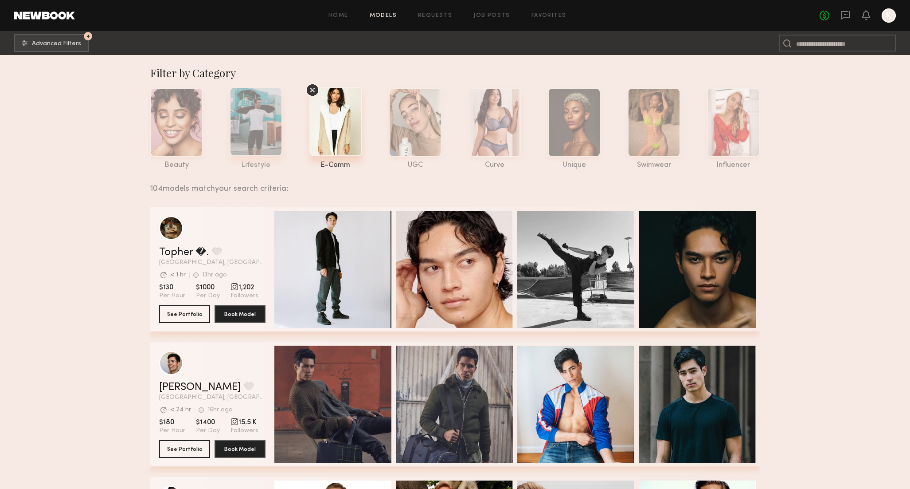
click at [271, 121] on div at bounding box center [256, 121] width 53 height 69
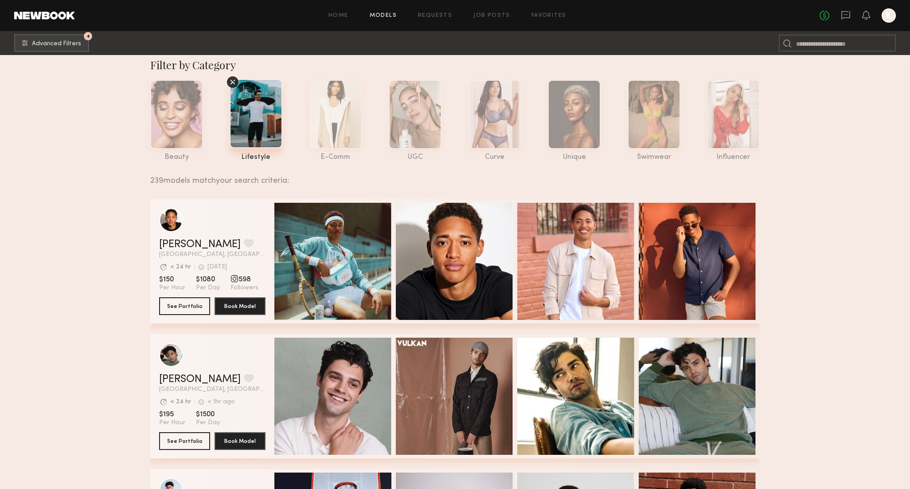
scroll to position [9, 0]
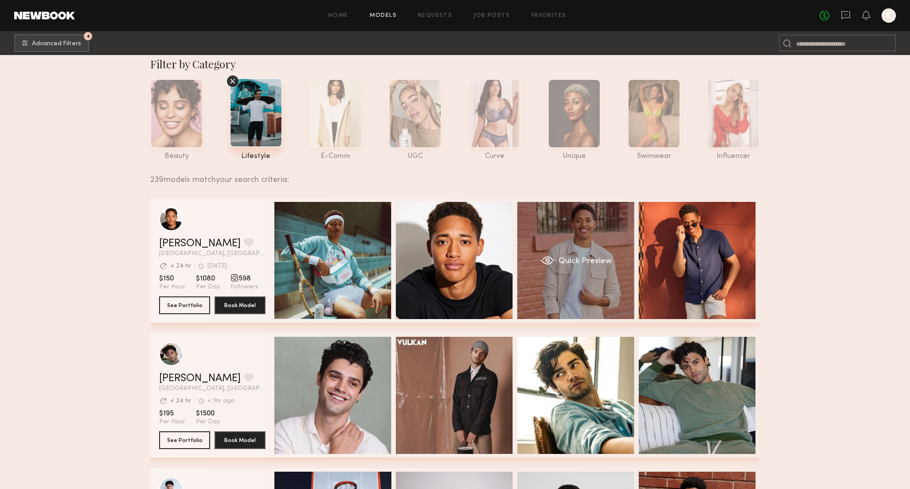
click at [614, 244] on div "Quick Preview" at bounding box center [575, 260] width 117 height 117
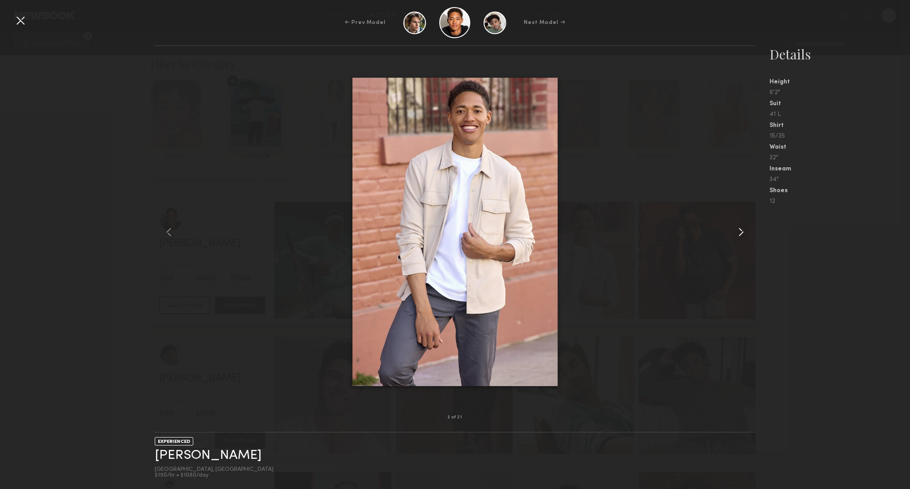
click at [739, 233] on common-icon at bounding box center [741, 232] width 14 height 14
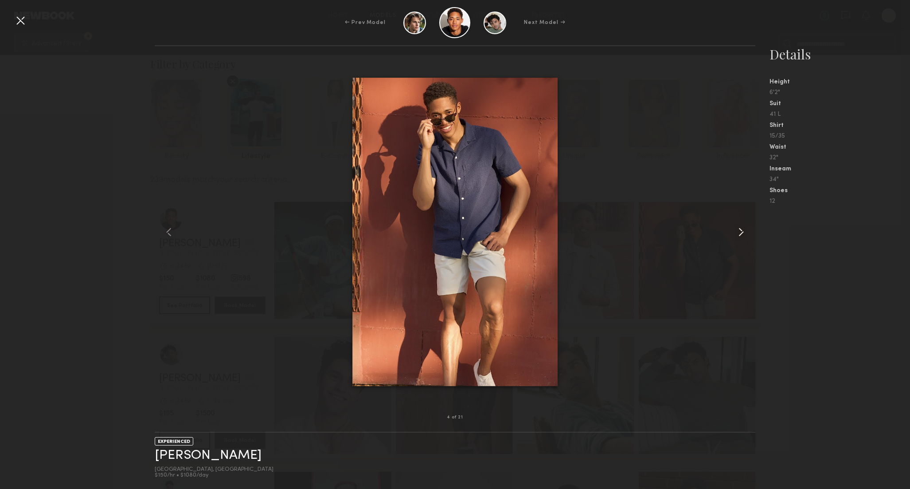
click at [739, 232] on common-icon at bounding box center [741, 232] width 14 height 14
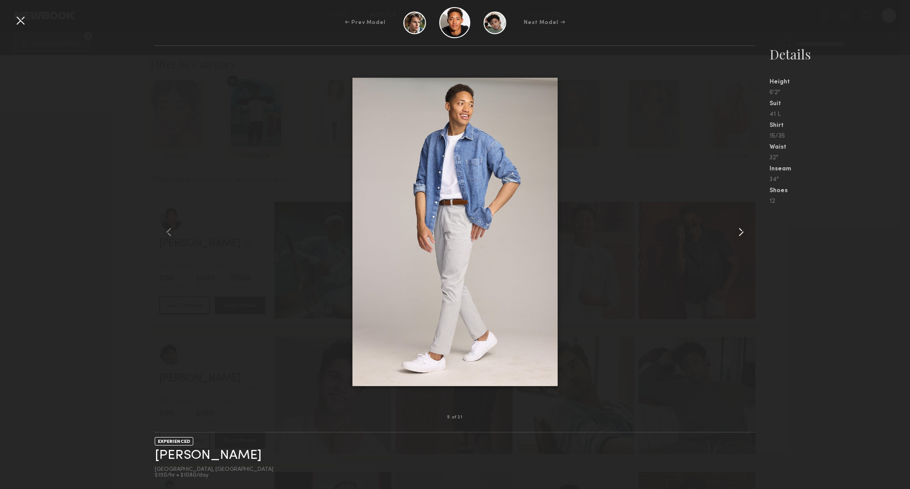
click at [739, 232] on common-icon at bounding box center [741, 232] width 14 height 14
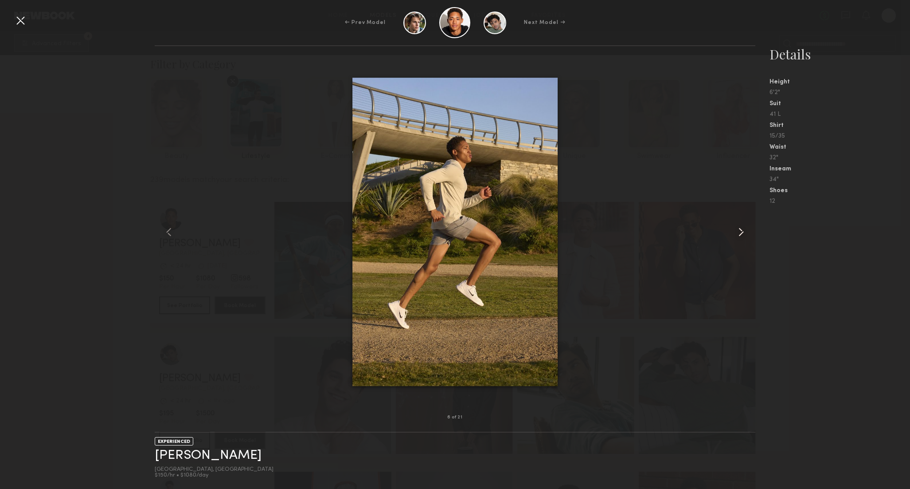
click at [739, 232] on common-icon at bounding box center [741, 232] width 14 height 14
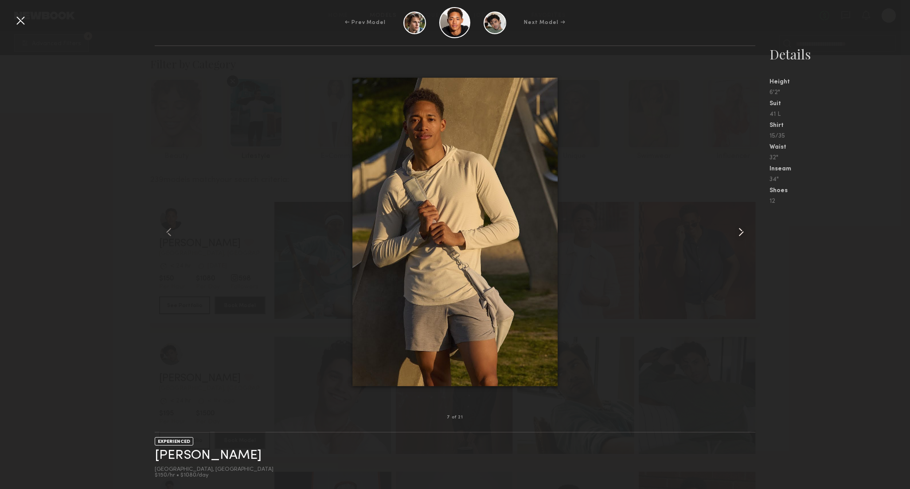
click at [740, 230] on common-icon at bounding box center [741, 232] width 14 height 14
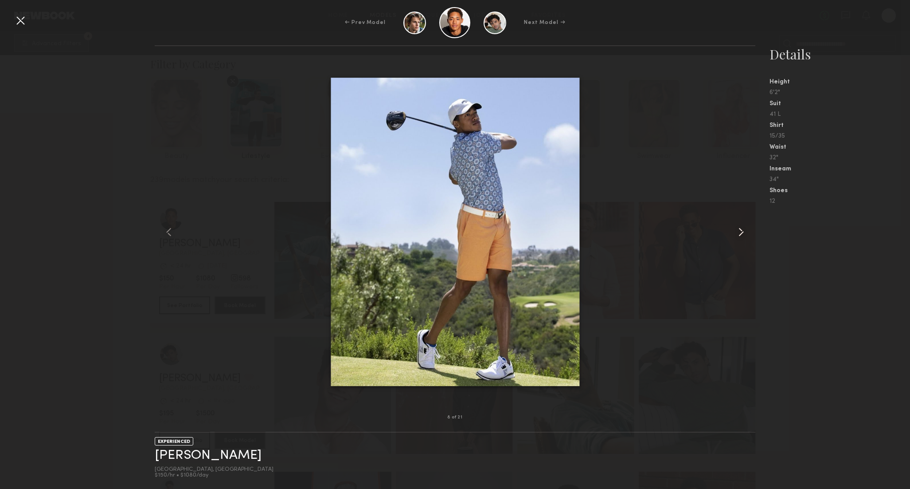
click at [741, 231] on common-icon at bounding box center [741, 232] width 14 height 14
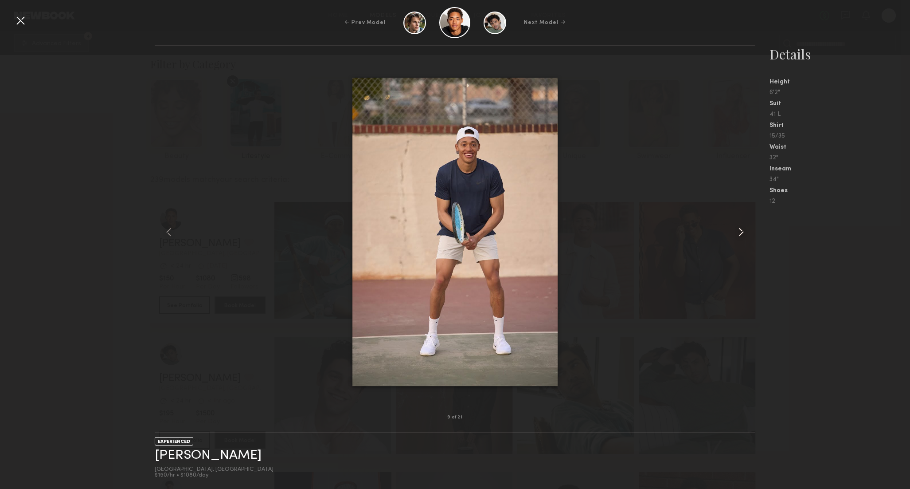
click at [741, 231] on common-icon at bounding box center [741, 232] width 14 height 14
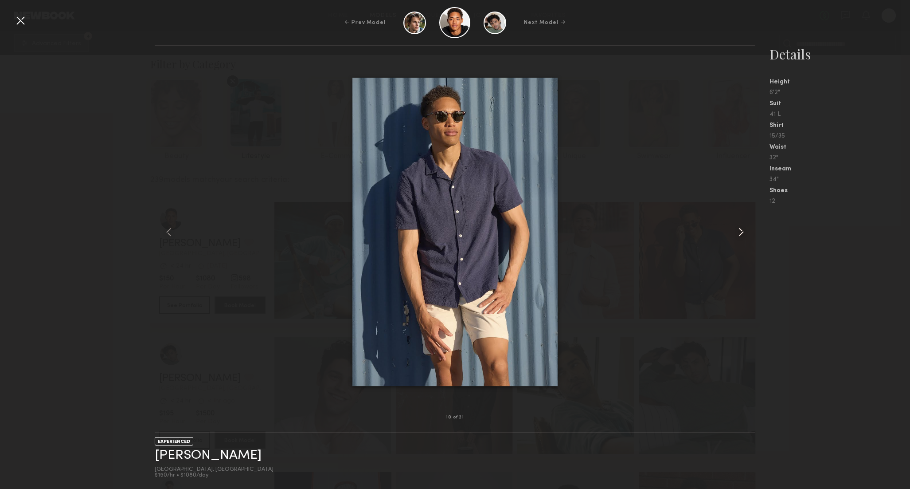
click at [741, 231] on common-icon at bounding box center [741, 232] width 14 height 14
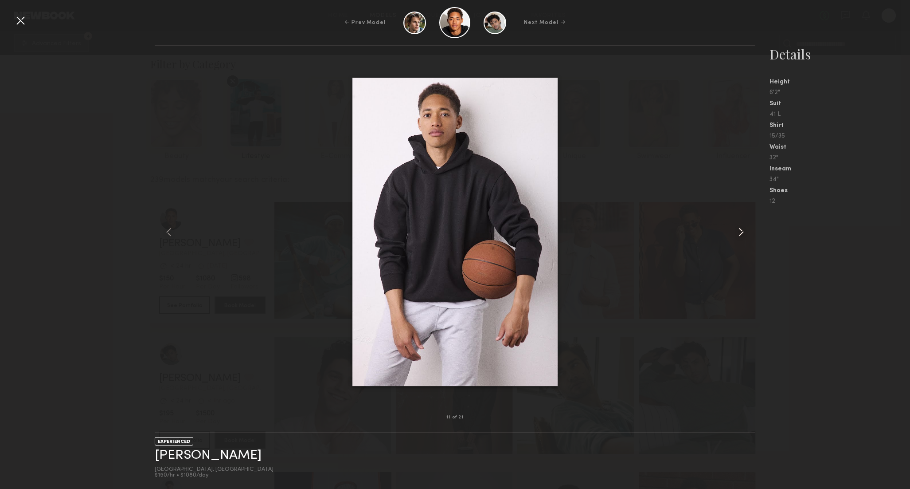
click at [741, 231] on common-icon at bounding box center [741, 232] width 14 height 14
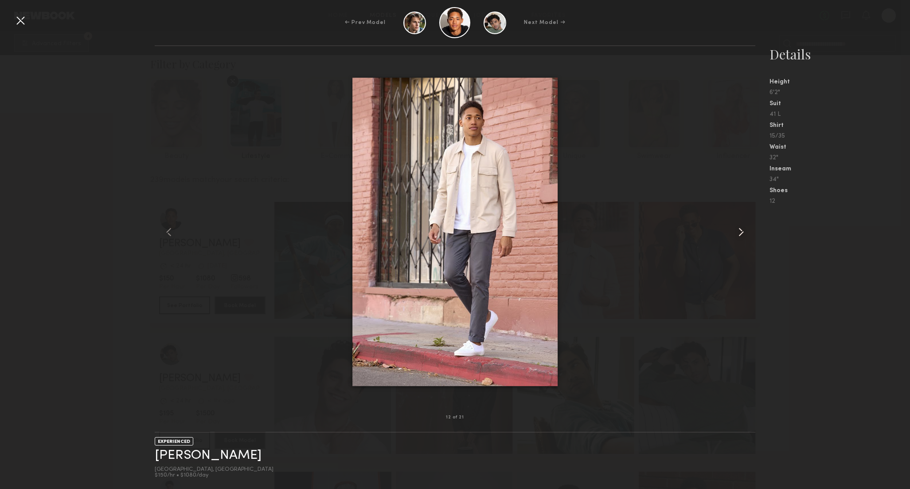
click at [741, 231] on common-icon at bounding box center [741, 232] width 14 height 14
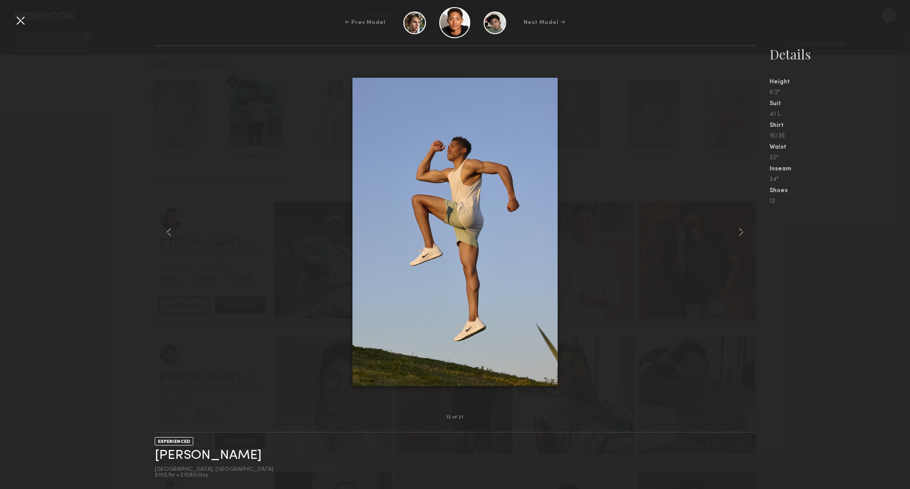
click at [21, 20] on div at bounding box center [20, 20] width 14 height 14
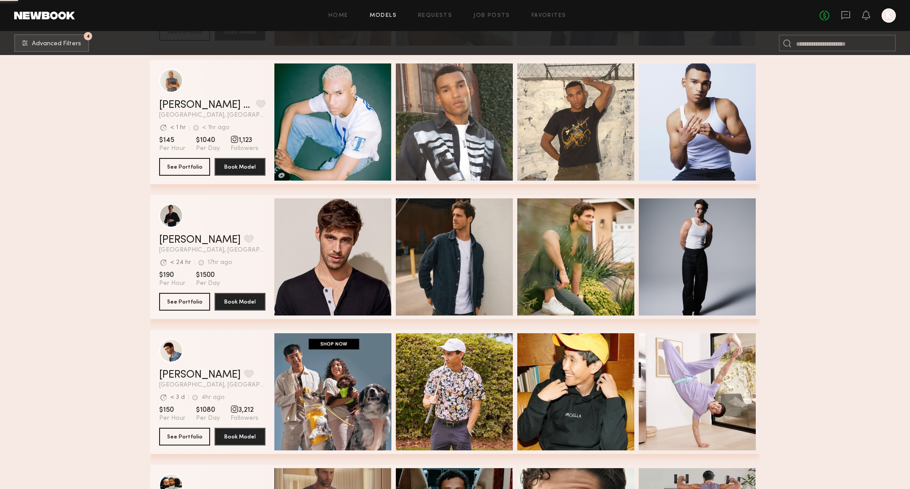
scroll to position [968, 0]
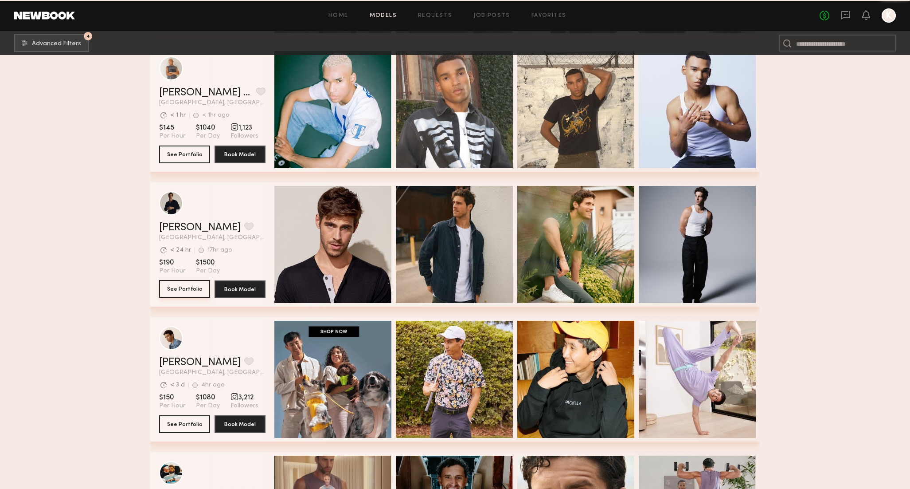
click at [166, 293] on button "See Portfolio" at bounding box center [184, 289] width 51 height 18
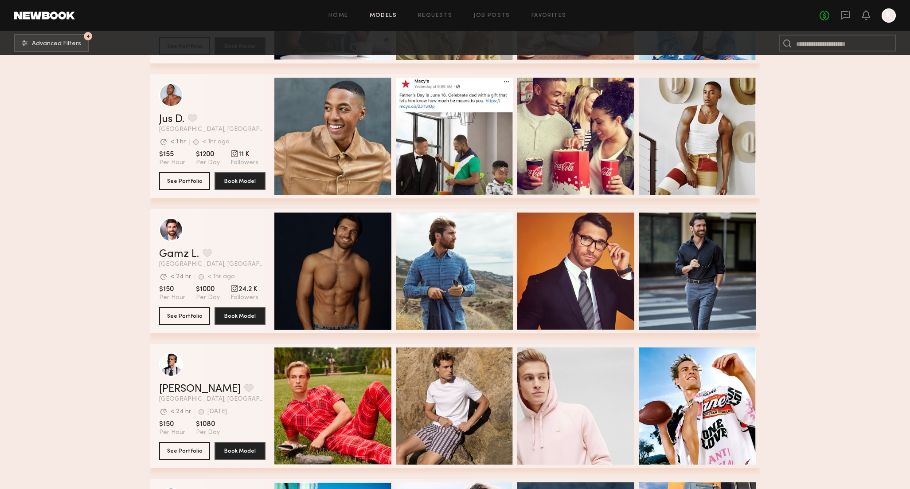
scroll to position [2292, 0]
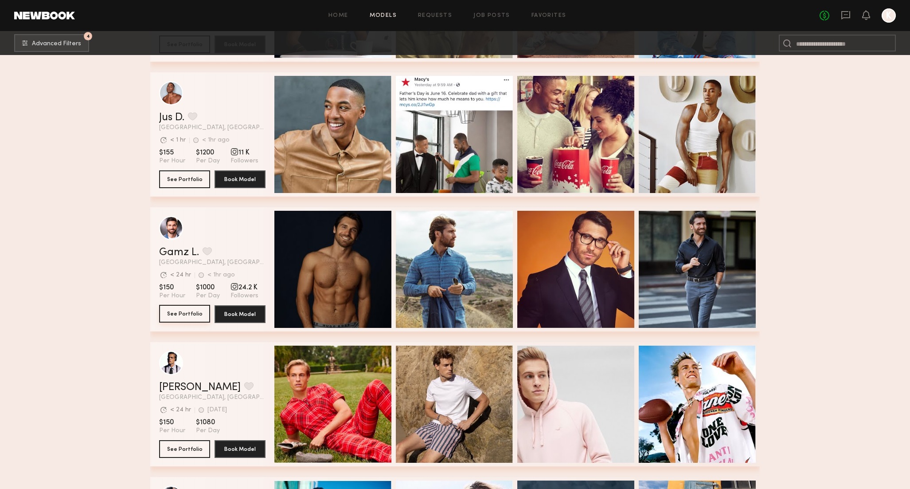
click at [203, 313] on button "See Portfolio" at bounding box center [184, 314] width 51 height 18
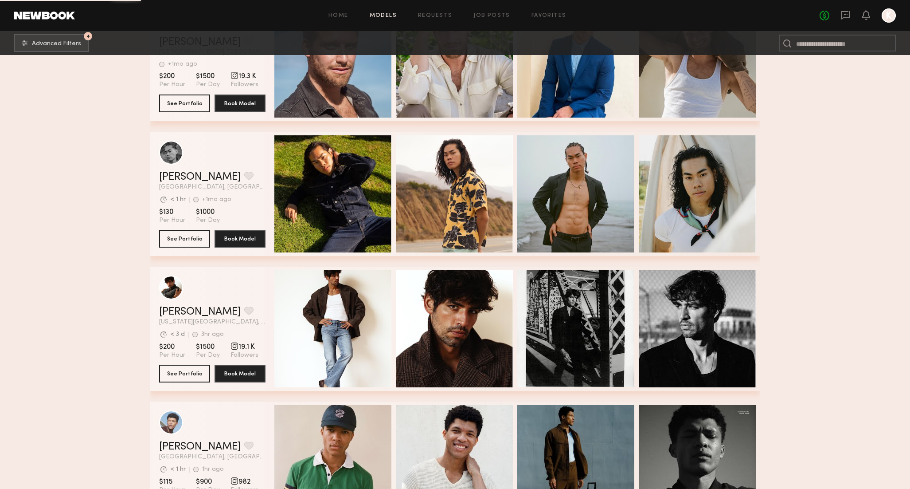
scroll to position [9023, 0]
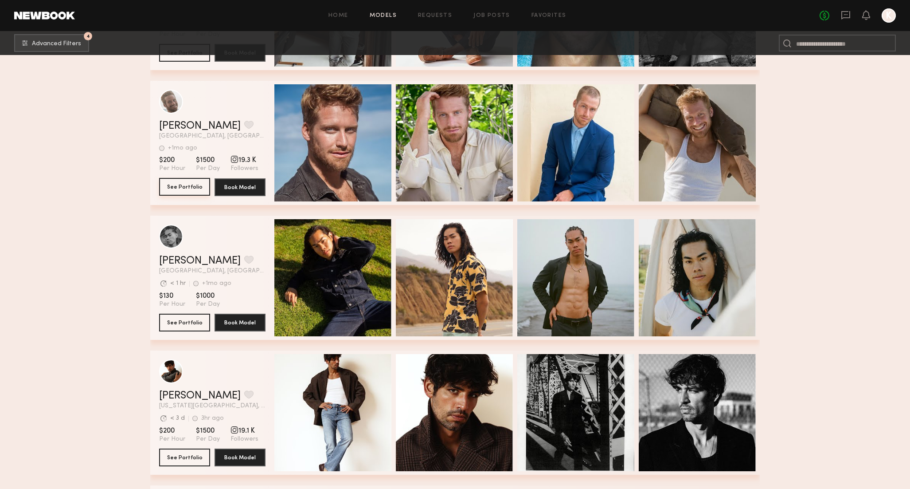
click at [179, 187] on button "See Portfolio" at bounding box center [184, 187] width 51 height 18
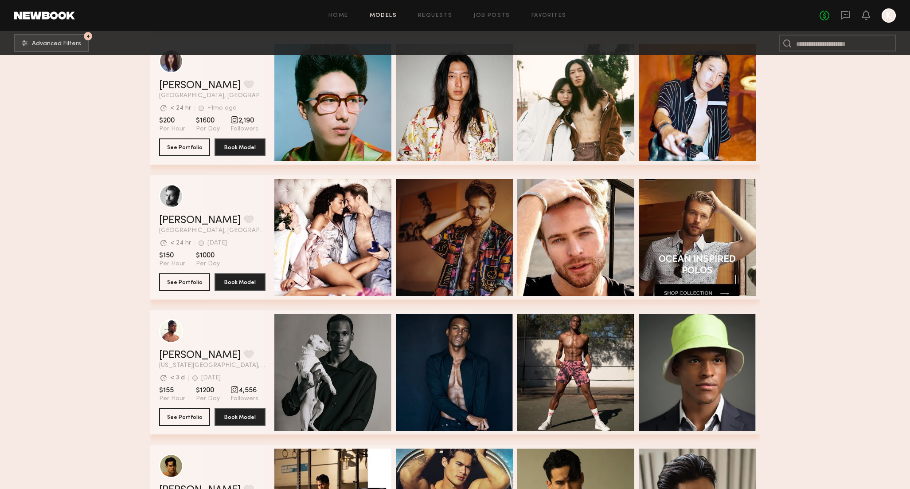
scroll to position [9739, 0]
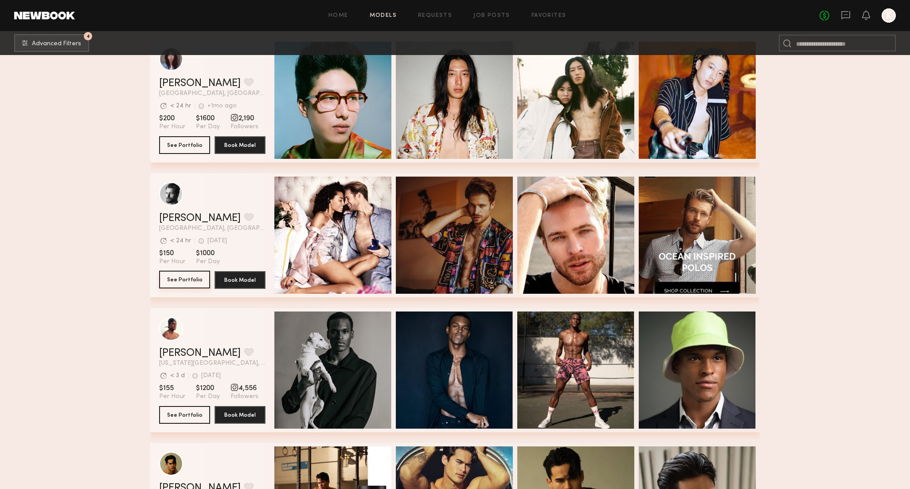
click at [188, 282] on button "See Portfolio" at bounding box center [184, 279] width 51 height 18
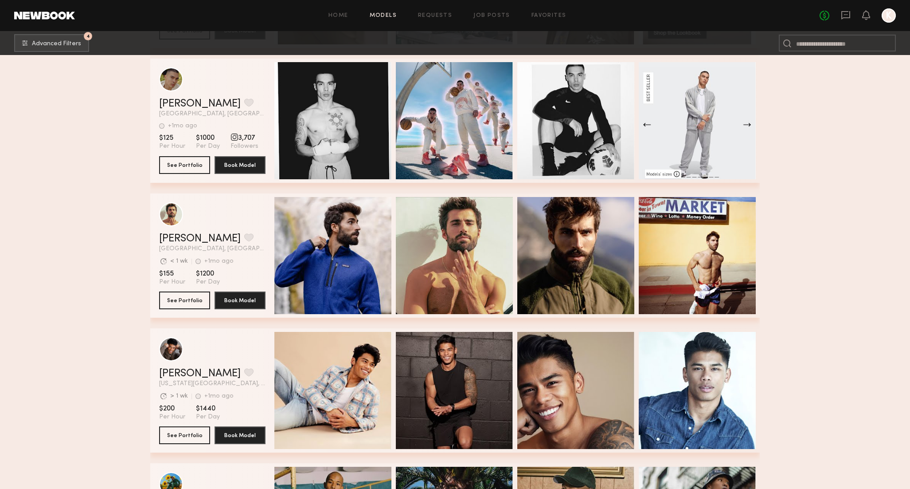
scroll to position [10665, 0]
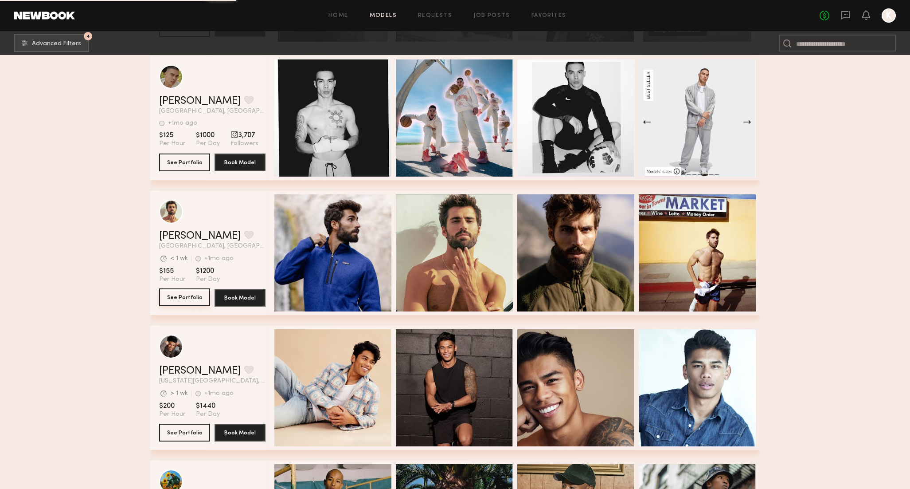
click at [173, 297] on button "See Portfolio" at bounding box center [184, 297] width 51 height 18
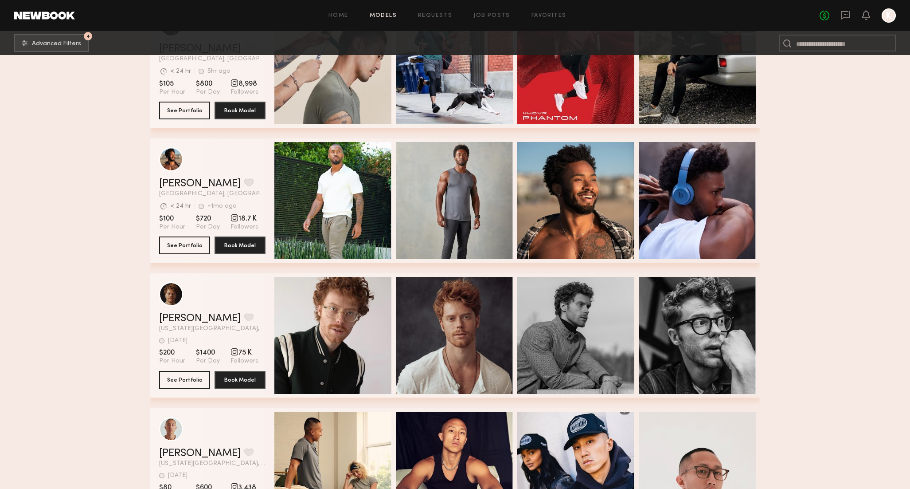
scroll to position [12337, 0]
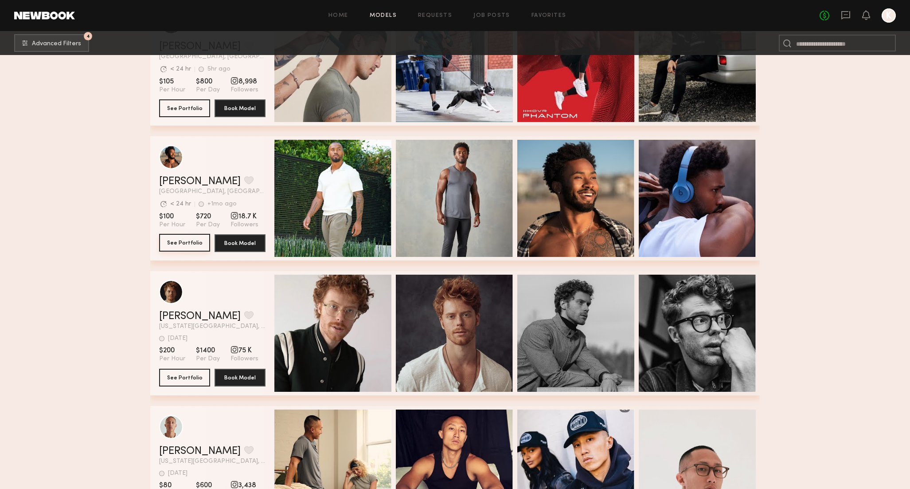
click at [187, 241] on button "See Portfolio" at bounding box center [184, 243] width 51 height 18
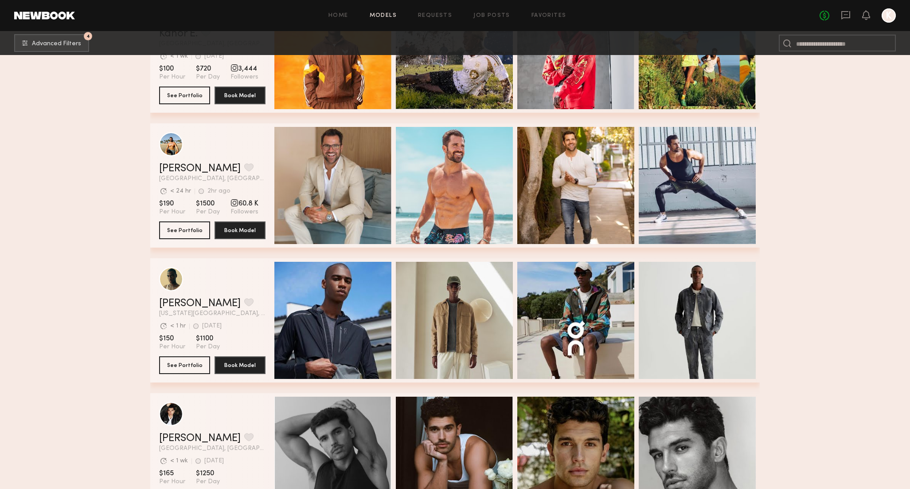
scroll to position [13853, 0]
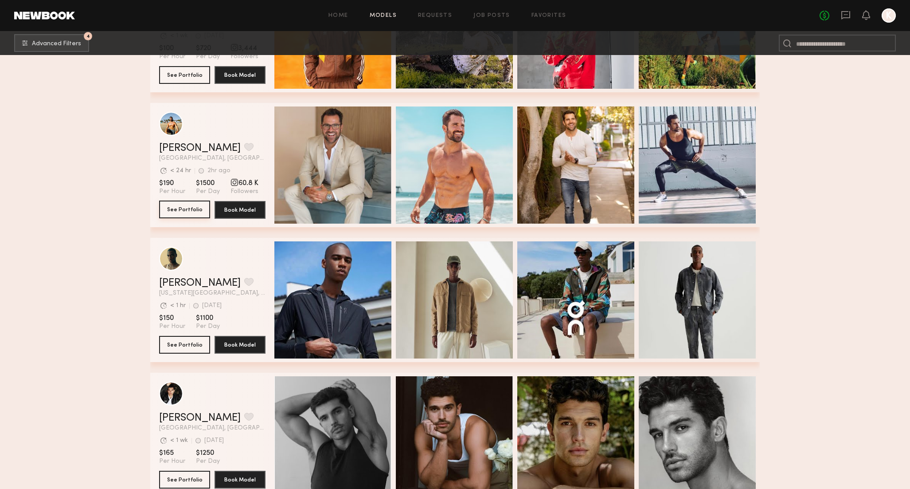
click at [196, 212] on button "See Portfolio" at bounding box center [184, 209] width 51 height 18
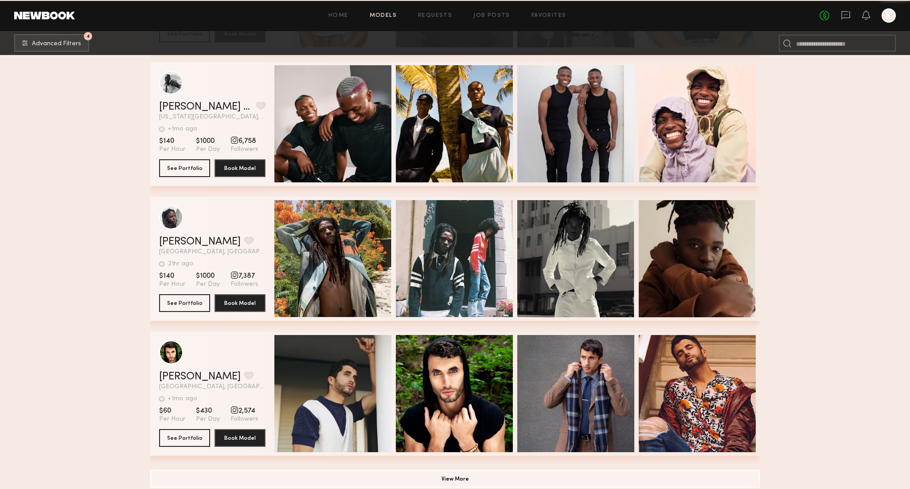
scroll to position [24014, 0]
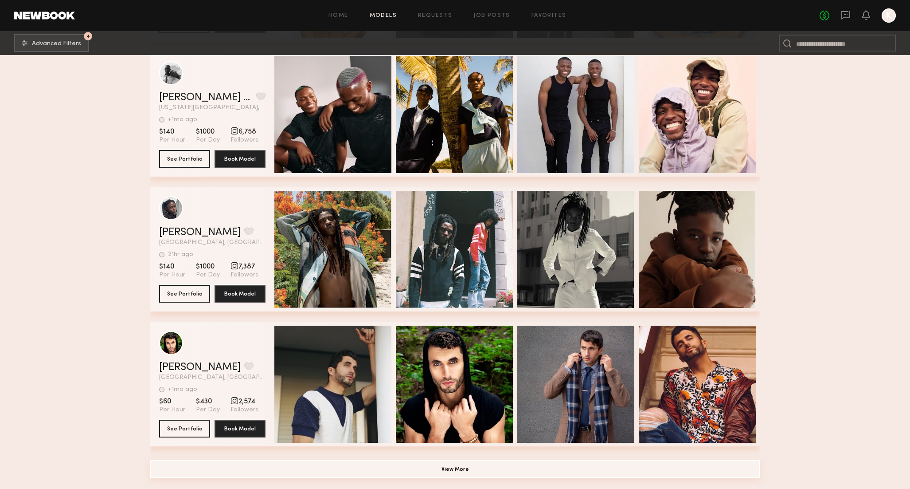
click at [414, 462] on button "View More" at bounding box center [455, 469] width 610 height 18
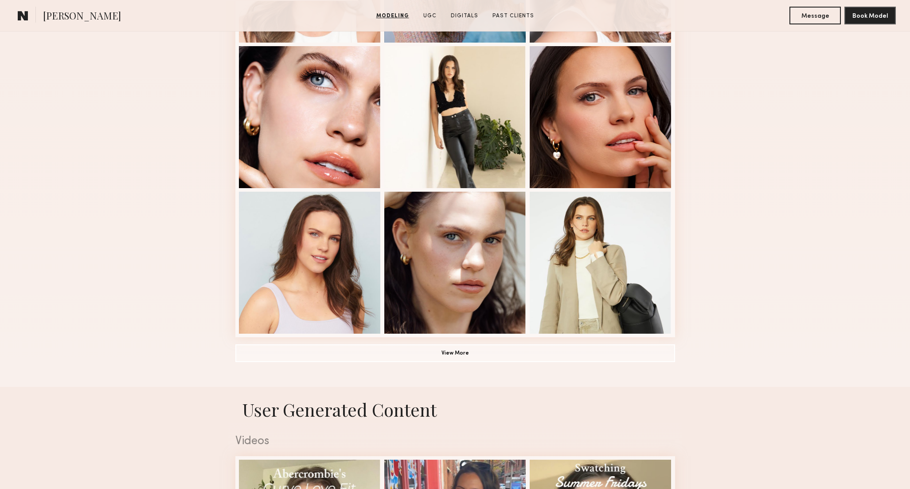
scroll to position [584, 0]
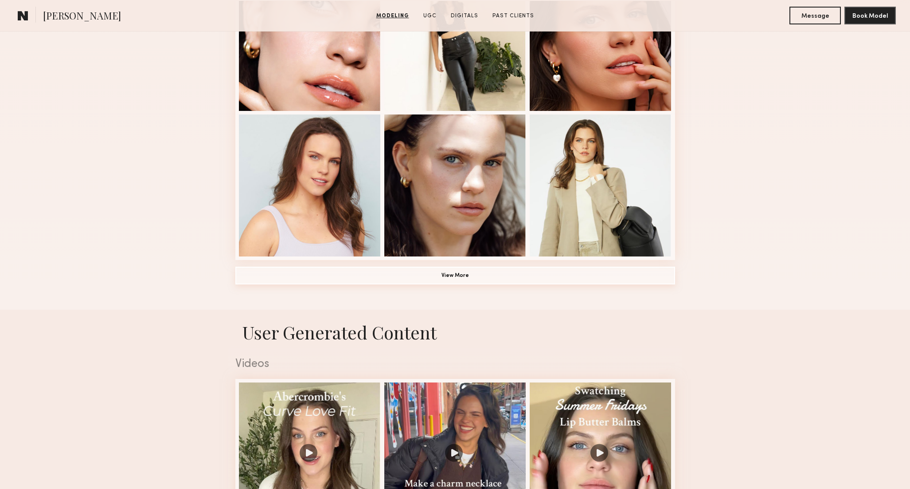
drag, startPoint x: 419, startPoint y: 275, endPoint x: 407, endPoint y: 263, distance: 16.9
click at [419, 275] on button "View More" at bounding box center [455, 275] width 440 height 18
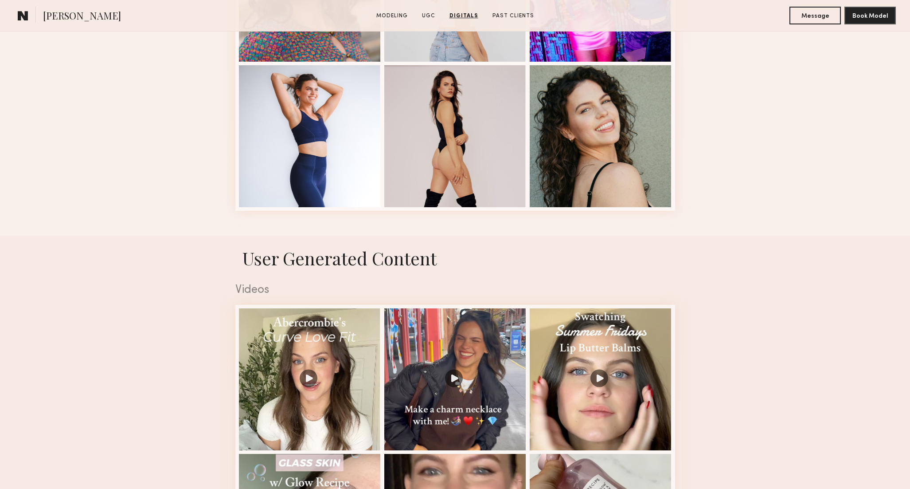
scroll to position [1126, 0]
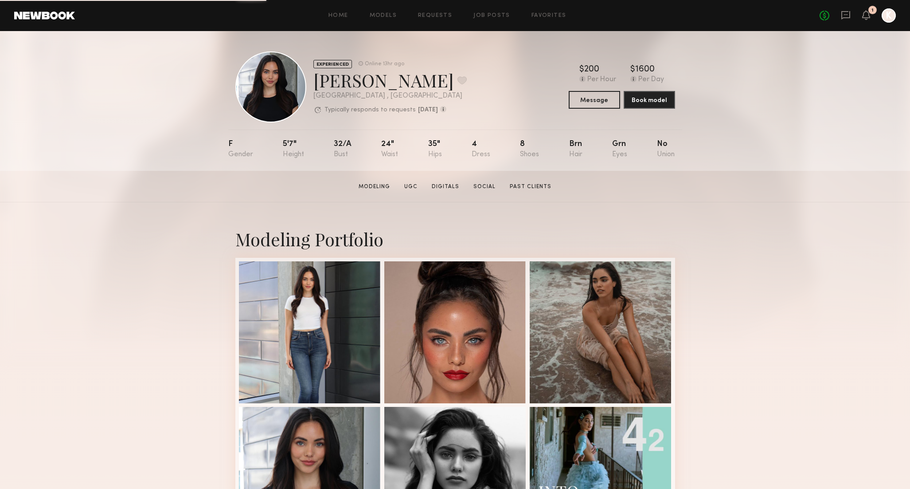
scroll to position [2, 0]
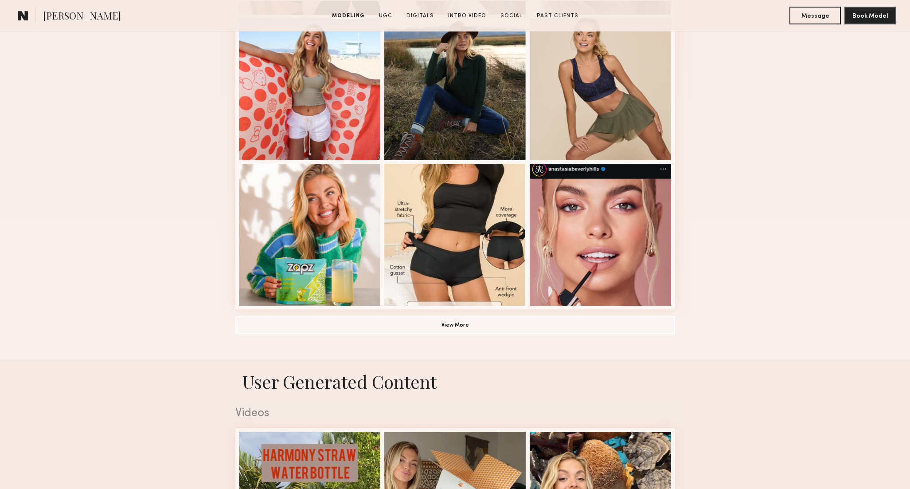
scroll to position [596, 0]
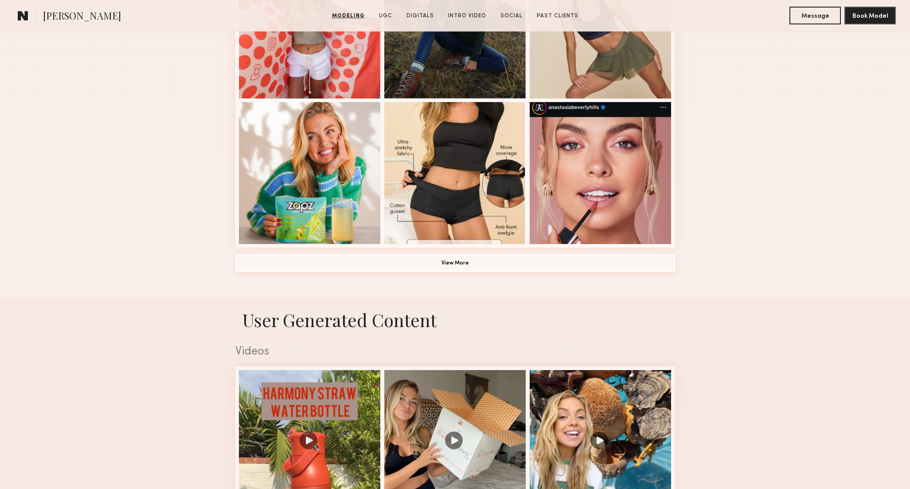
click at [276, 260] on button "View More" at bounding box center [455, 263] width 440 height 18
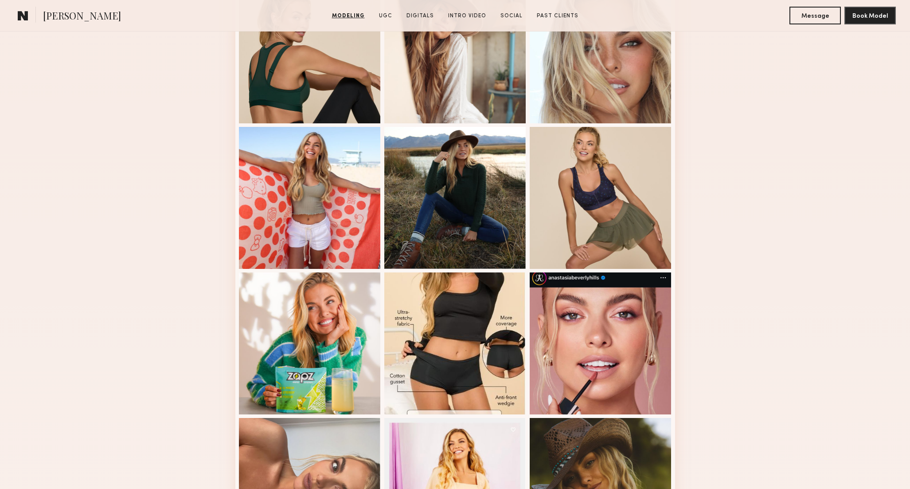
scroll to position [248, 0]
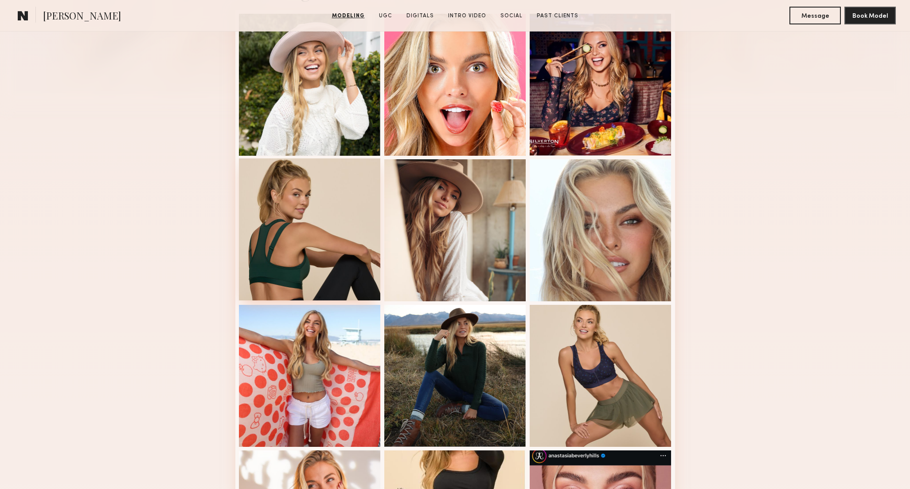
click at [281, 193] on div at bounding box center [310, 229] width 142 height 142
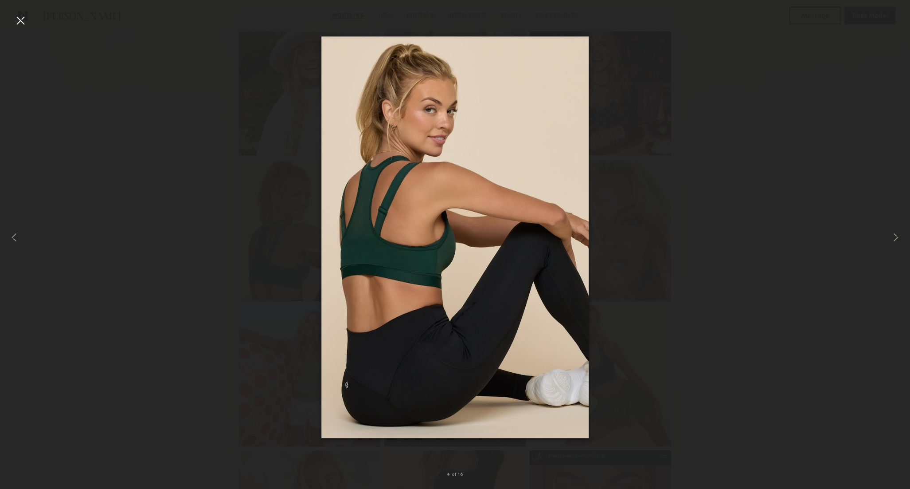
click at [20, 17] on div at bounding box center [20, 20] width 14 height 14
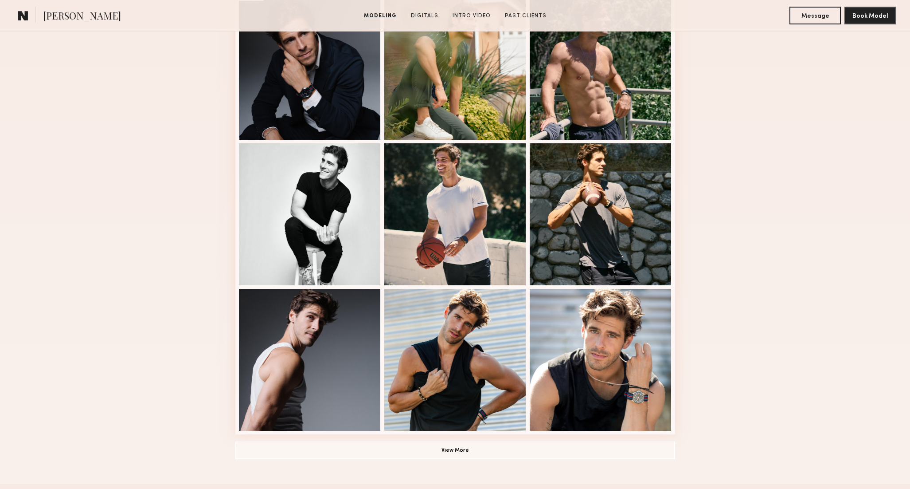
scroll to position [481, 0]
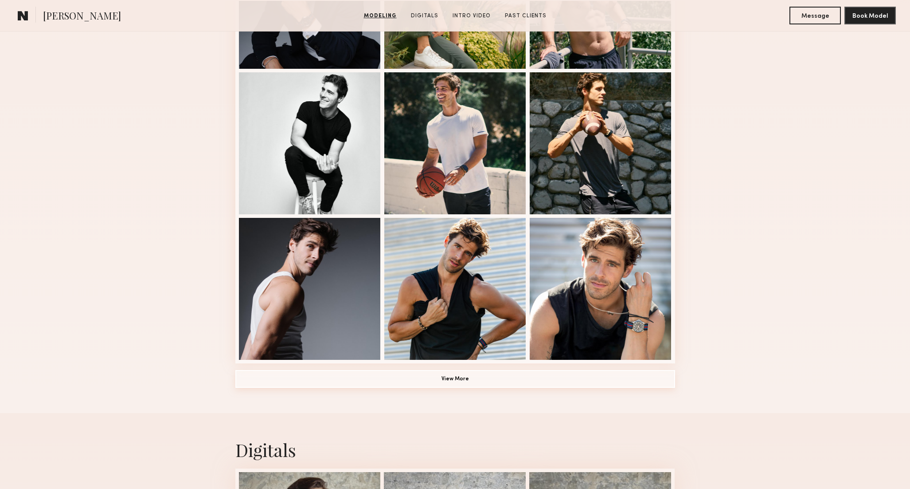
click at [426, 377] on button "View More" at bounding box center [455, 379] width 440 height 18
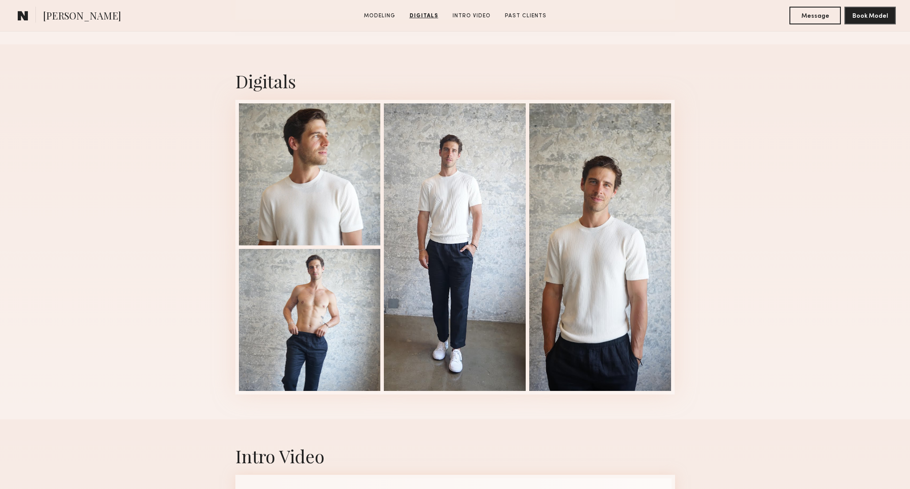
scroll to position [1682, 0]
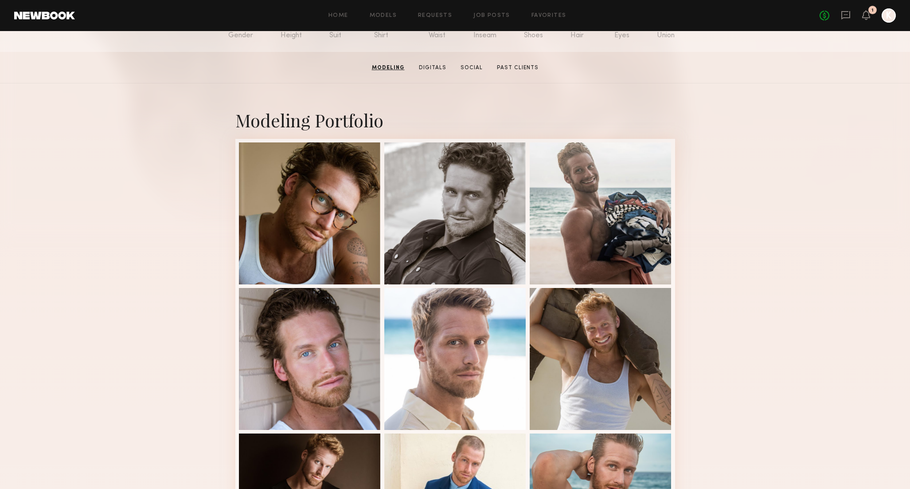
scroll to position [120, 0]
click at [468, 64] on link "Social" at bounding box center [471, 67] width 29 height 8
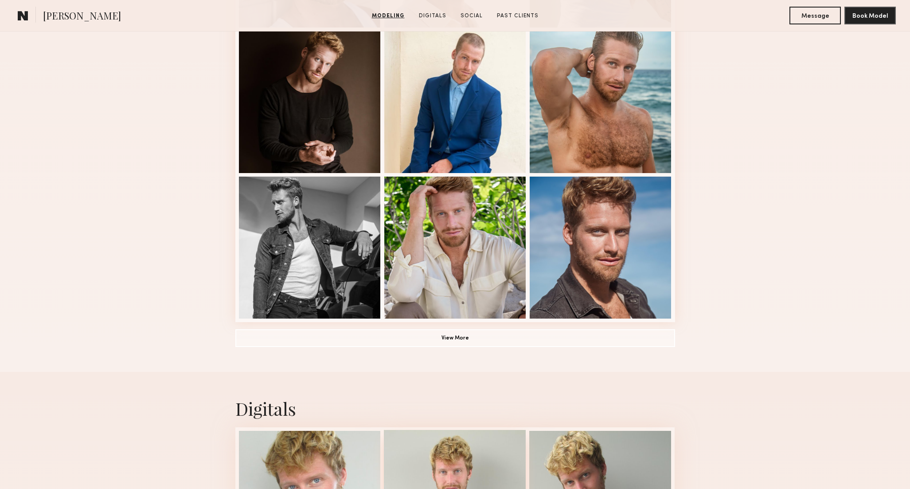
scroll to position [549, 0]
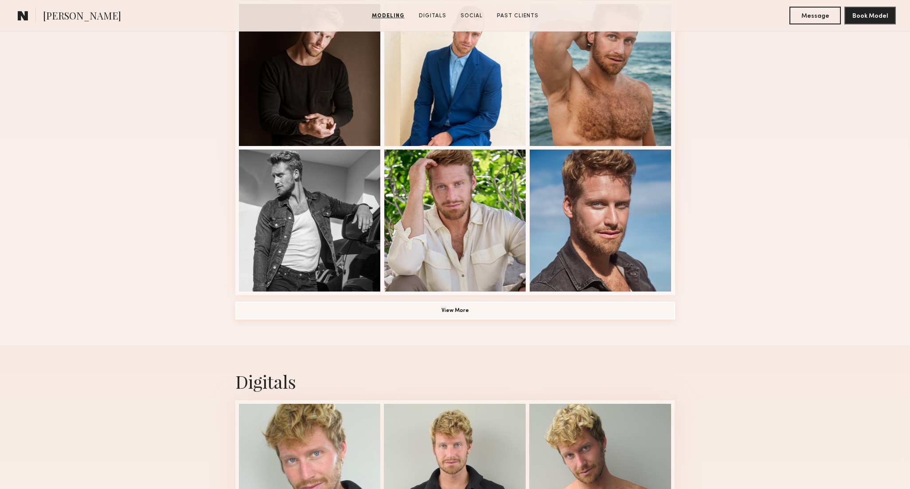
click at [461, 307] on button "View More" at bounding box center [455, 311] width 440 height 18
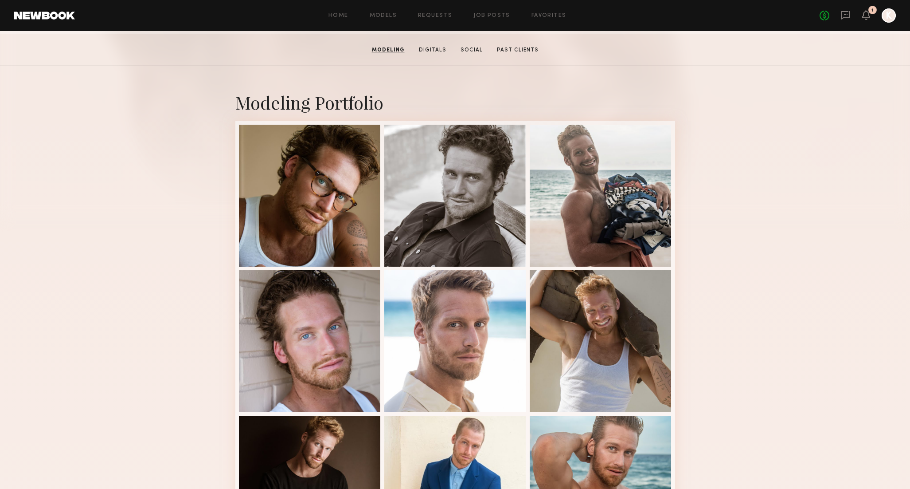
scroll to position [124, 0]
